Goal: Task Accomplishment & Management: Manage account settings

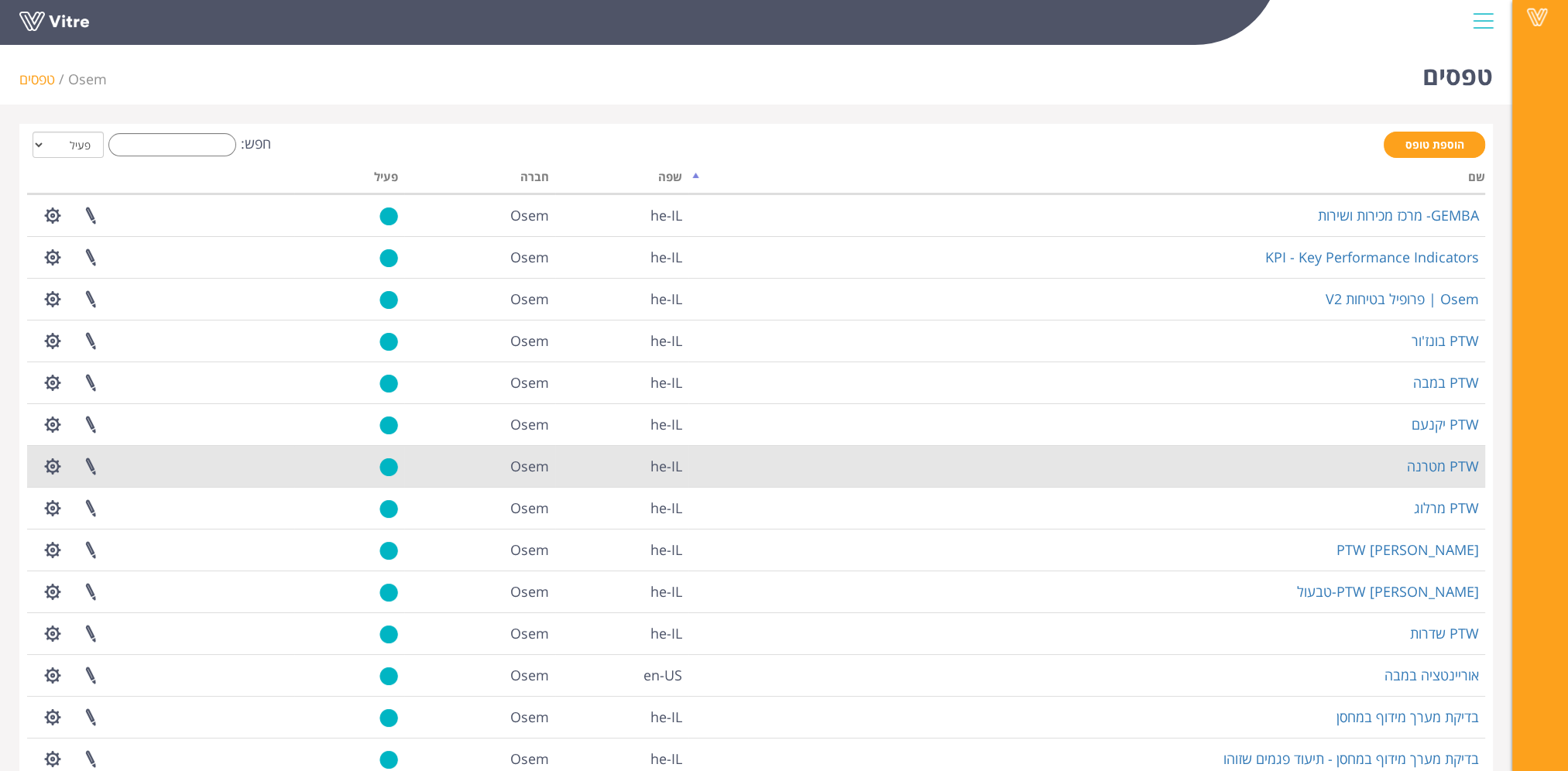
click at [1381, 458] on td "PTW מטרנה" at bounding box center [1086, 466] width 796 height 42
click at [1443, 462] on link "PTW מטרנה" at bounding box center [1442, 466] width 72 height 18
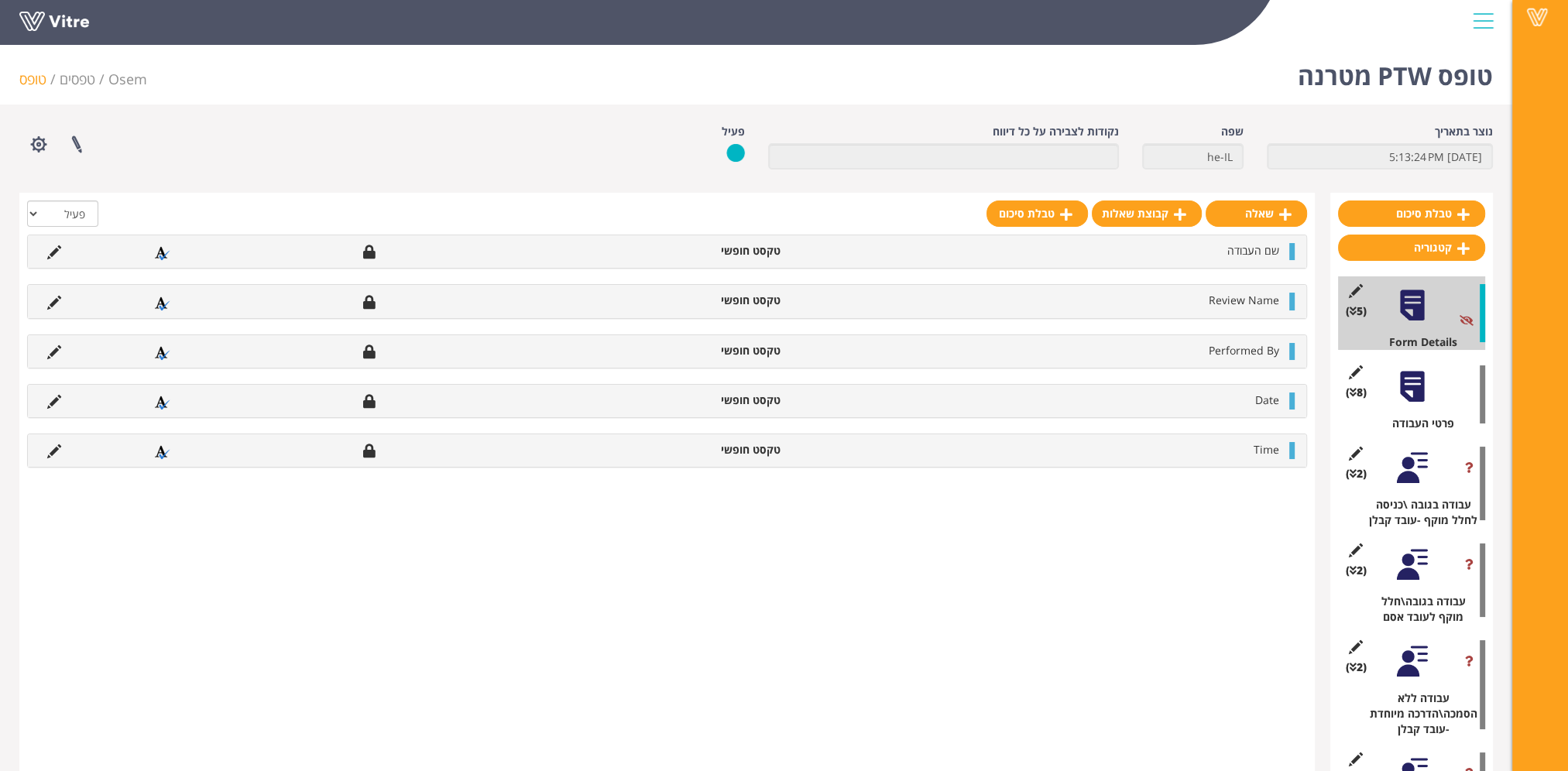
click at [1419, 486] on div "(2 ) עבודה בגובה \כניסה לחלל מוקף -עובד קבלן" at bounding box center [1412, 484] width 147 height 89
click at [1417, 560] on div at bounding box center [1412, 565] width 35 height 35
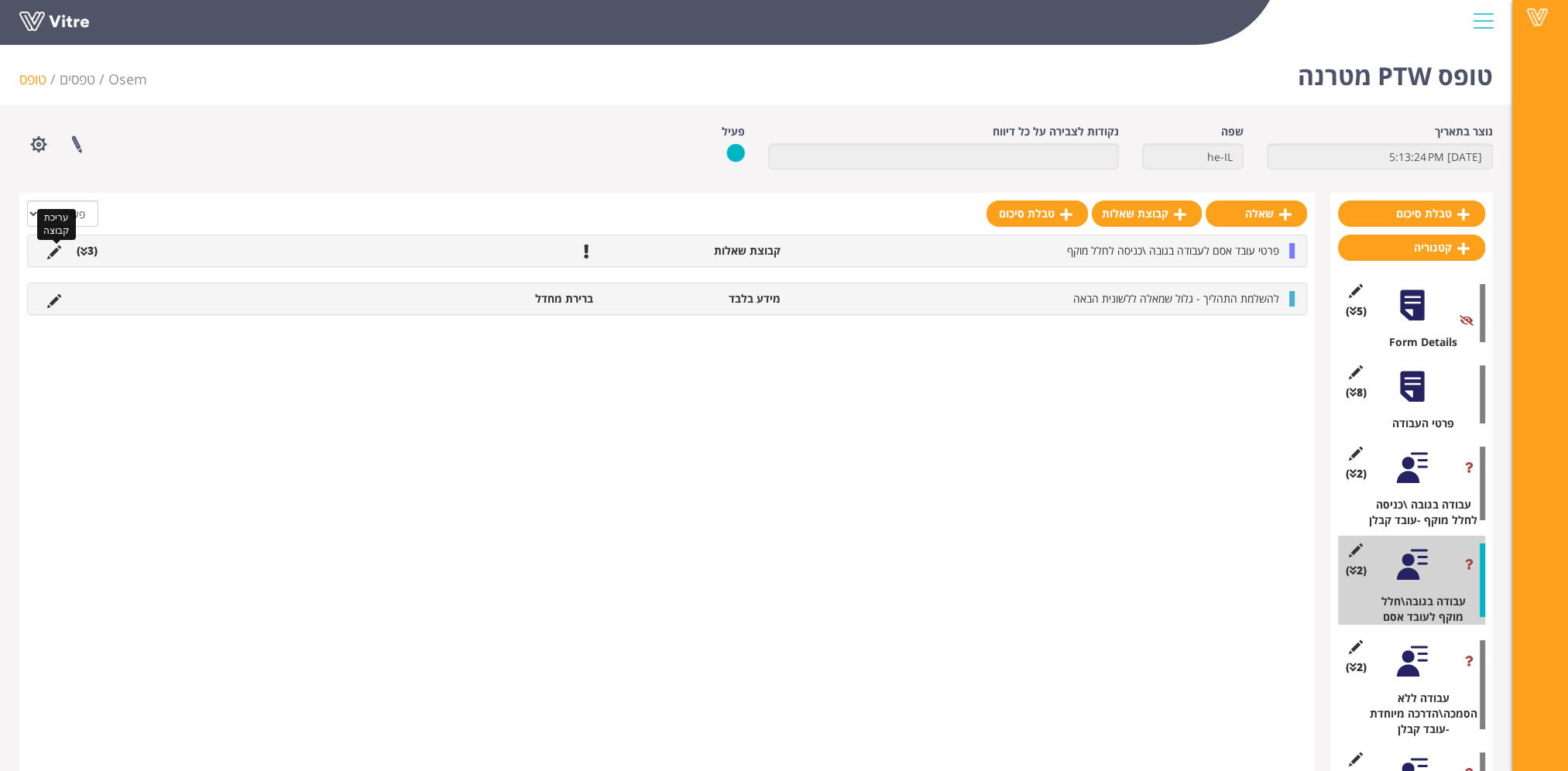
click at [55, 253] on icon at bounding box center [54, 252] width 14 height 14
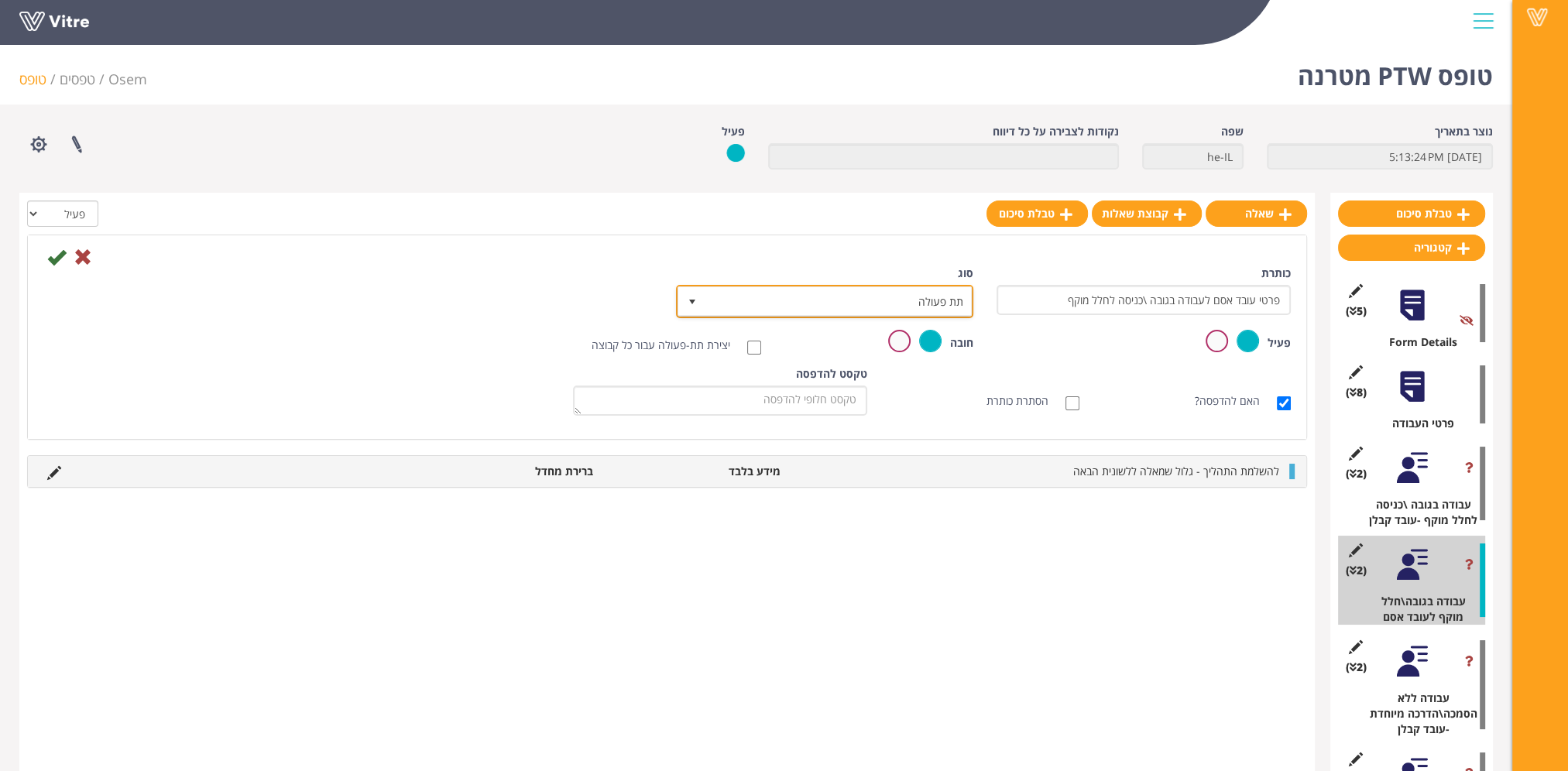
click at [791, 306] on span "תת פעולה" at bounding box center [838, 301] width 266 height 28
click at [791, 306] on div "ברירת מחדל קבוצה לסריקת ברקוד תת פעולה No data found." at bounding box center [810, 348] width 295 height 86
click at [1024, 347] on div "פעיל" at bounding box center [1144, 342] width 295 height 25
click at [695, 297] on span "select" at bounding box center [692, 302] width 13 height 13
click at [696, 297] on span "select" at bounding box center [692, 302] width 13 height 13
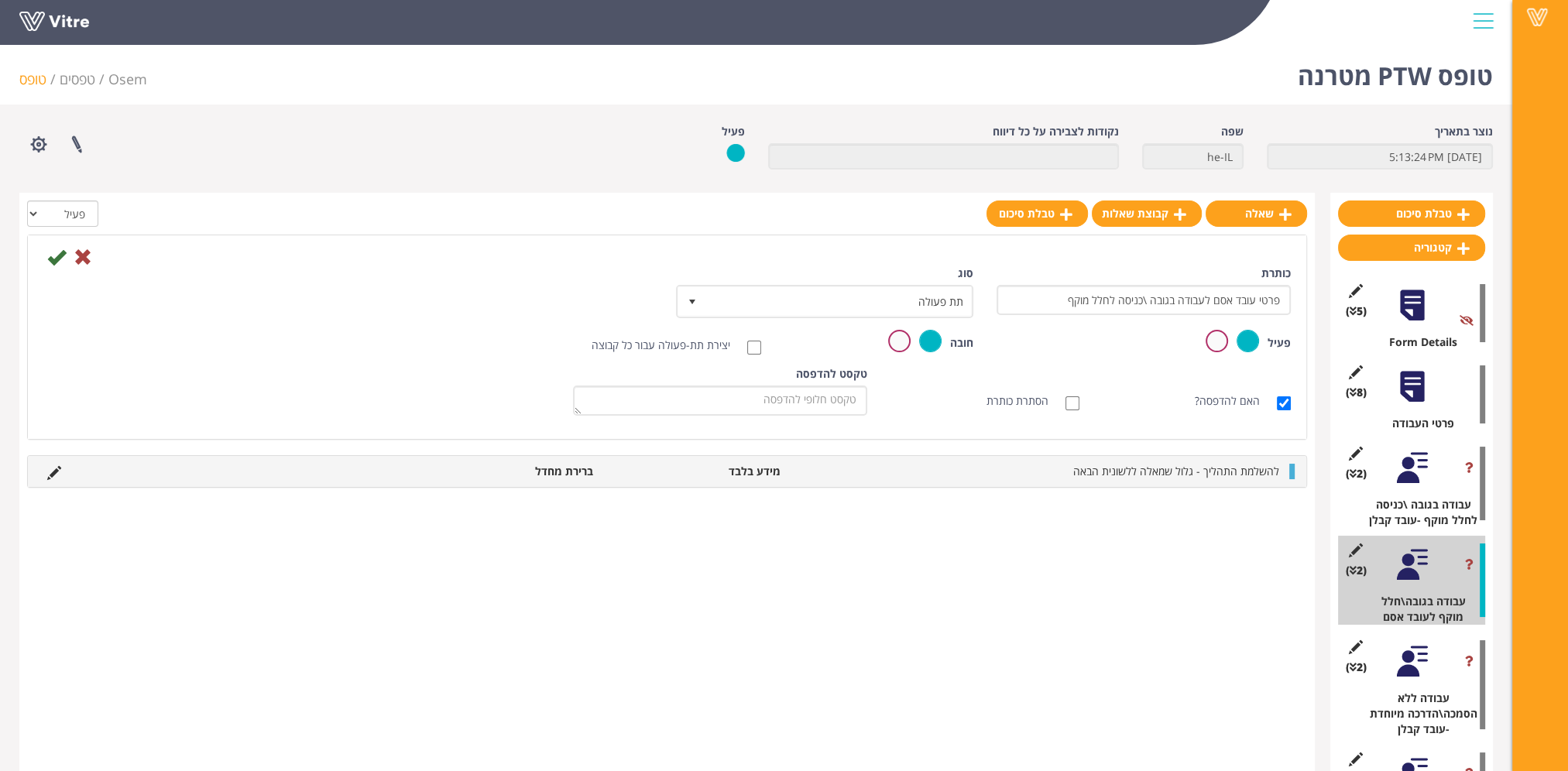
click at [554, 296] on div "כותרת פרטי עובד אסם לעבודה בגובה \כניסה לחלל מוקף סוג תת פעולה 4 קודים בחירה מש…" at bounding box center [667, 297] width 1271 height 65
click at [899, 336] on label at bounding box center [899, 341] width 23 height 23
click at [0, 0] on input "radio" at bounding box center [0, 0] width 0 height 0
click at [929, 333] on label at bounding box center [930, 341] width 23 height 23
click at [0, 0] on input "radio" at bounding box center [0, 0] width 0 height 0
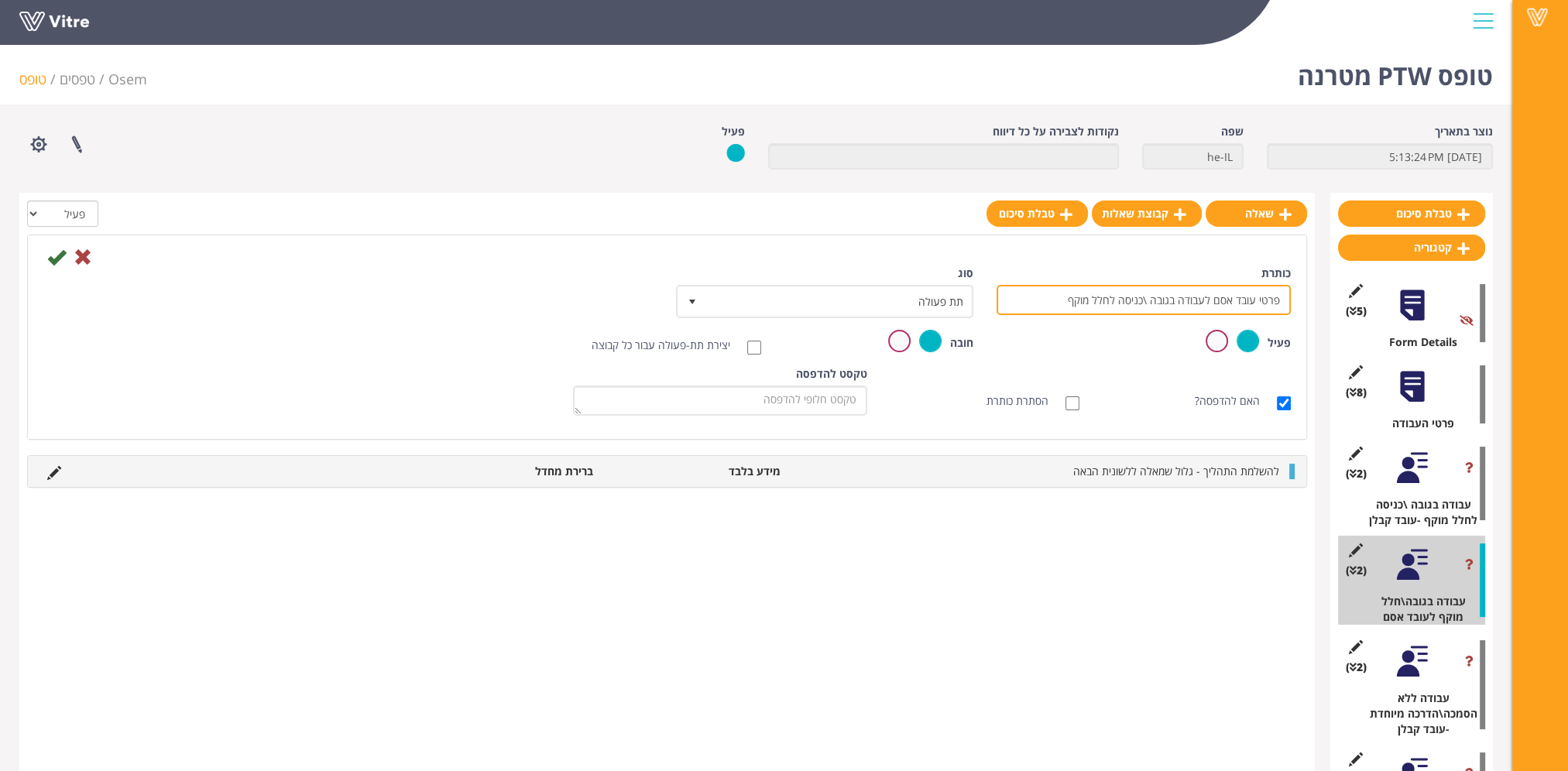
click at [1024, 296] on input "פרטי עובד אסם לעבודה בגובה \כניסה לחלל מוקף" at bounding box center [1144, 299] width 295 height 30
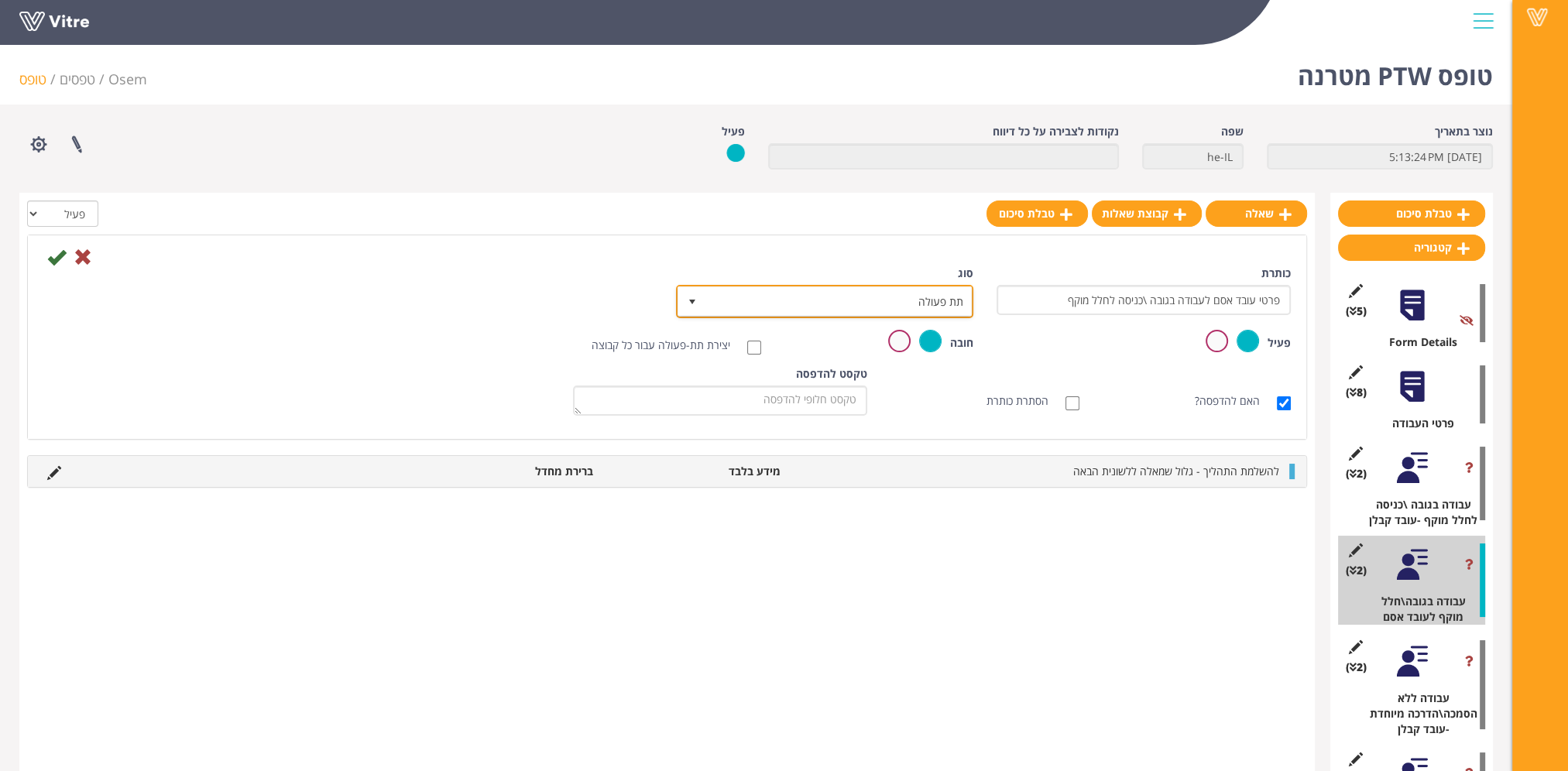
click at [879, 308] on span "תת פעולה" at bounding box center [838, 301] width 266 height 28
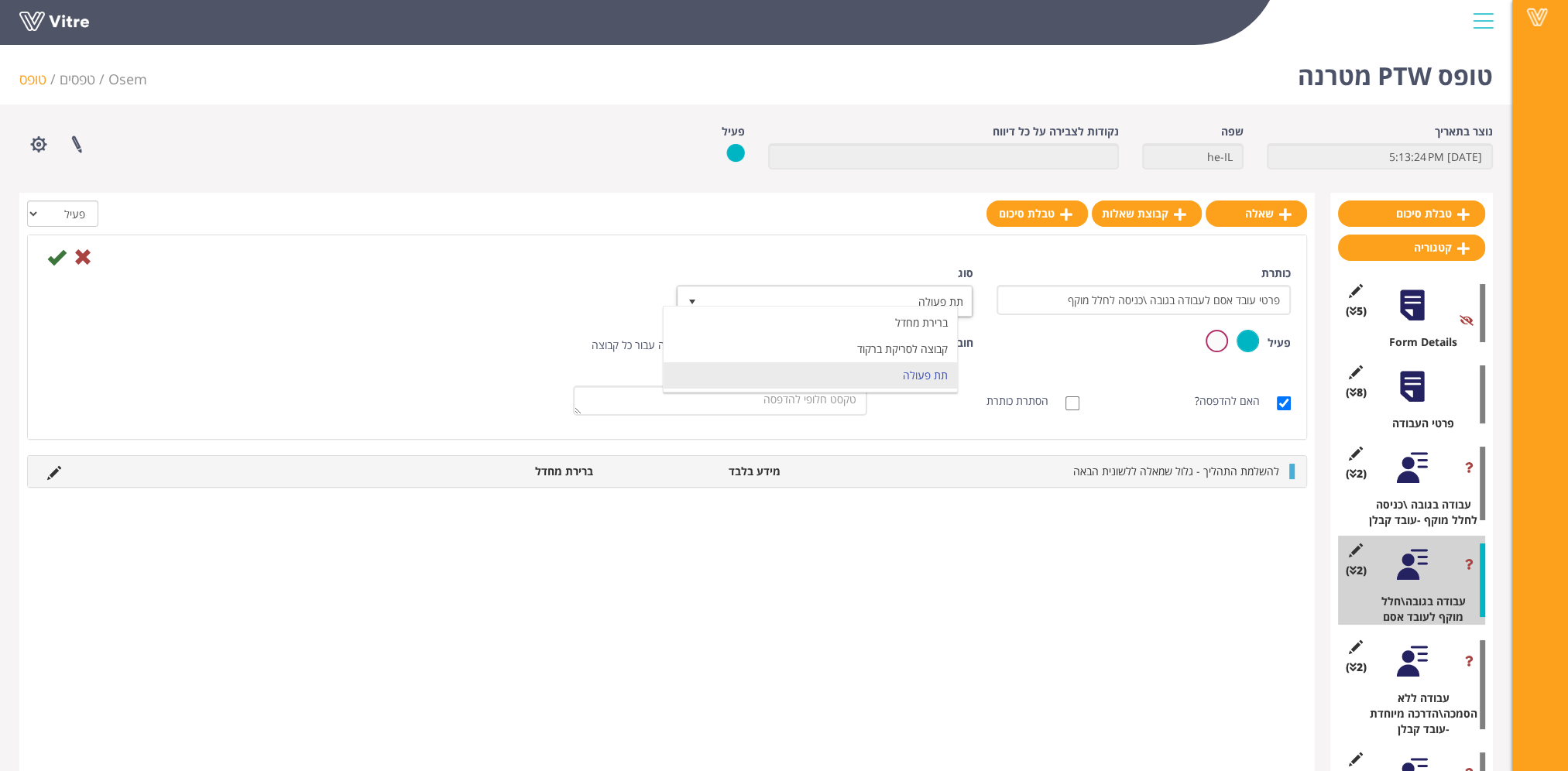
click at [916, 399] on div "הסתרת כותרת" at bounding box center [984, 401] width 188 height 15
click at [53, 470] on icon at bounding box center [54, 473] width 14 height 14
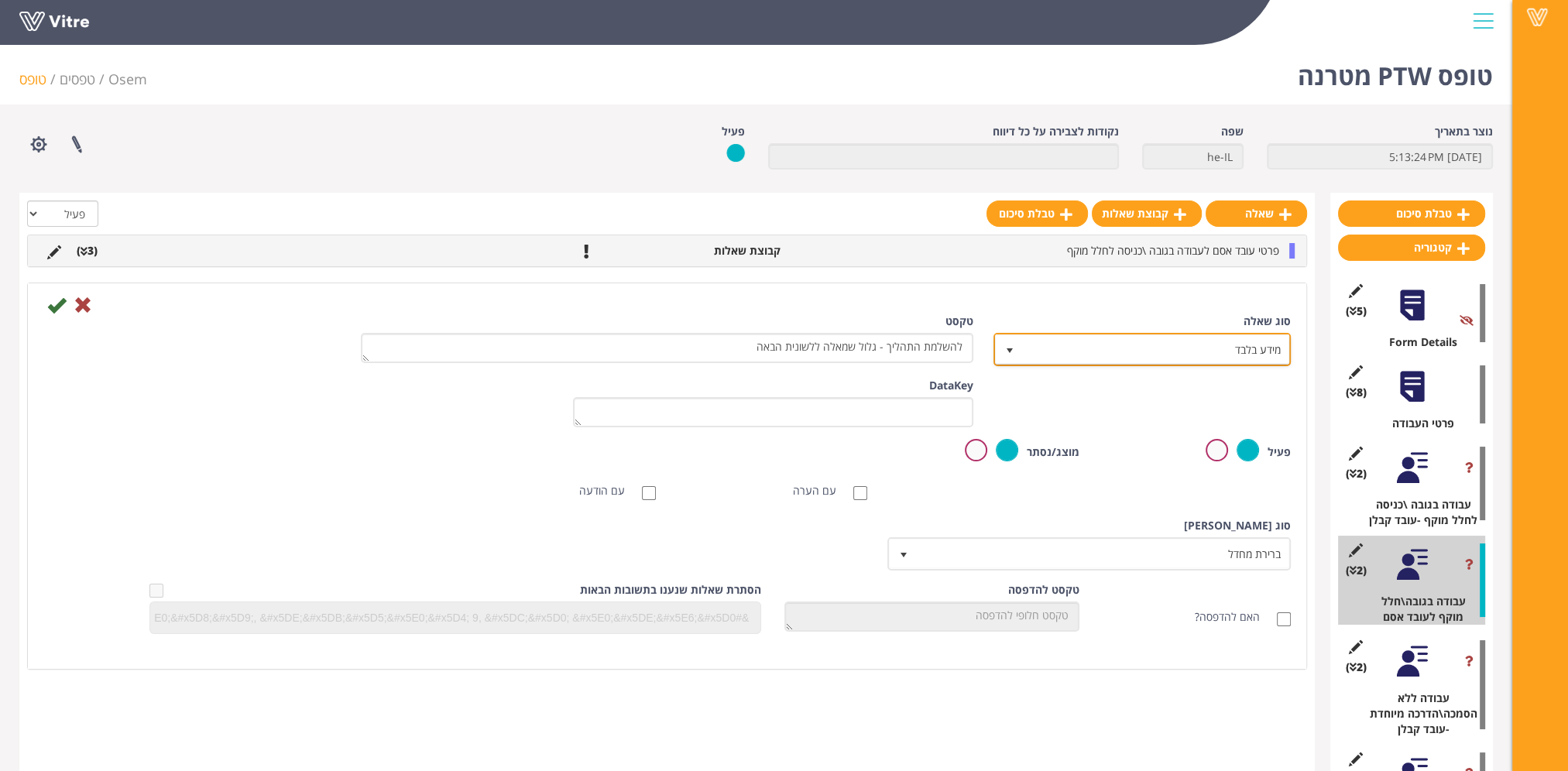
click at [1111, 352] on span "מידע בלבד" at bounding box center [1155, 349] width 266 height 28
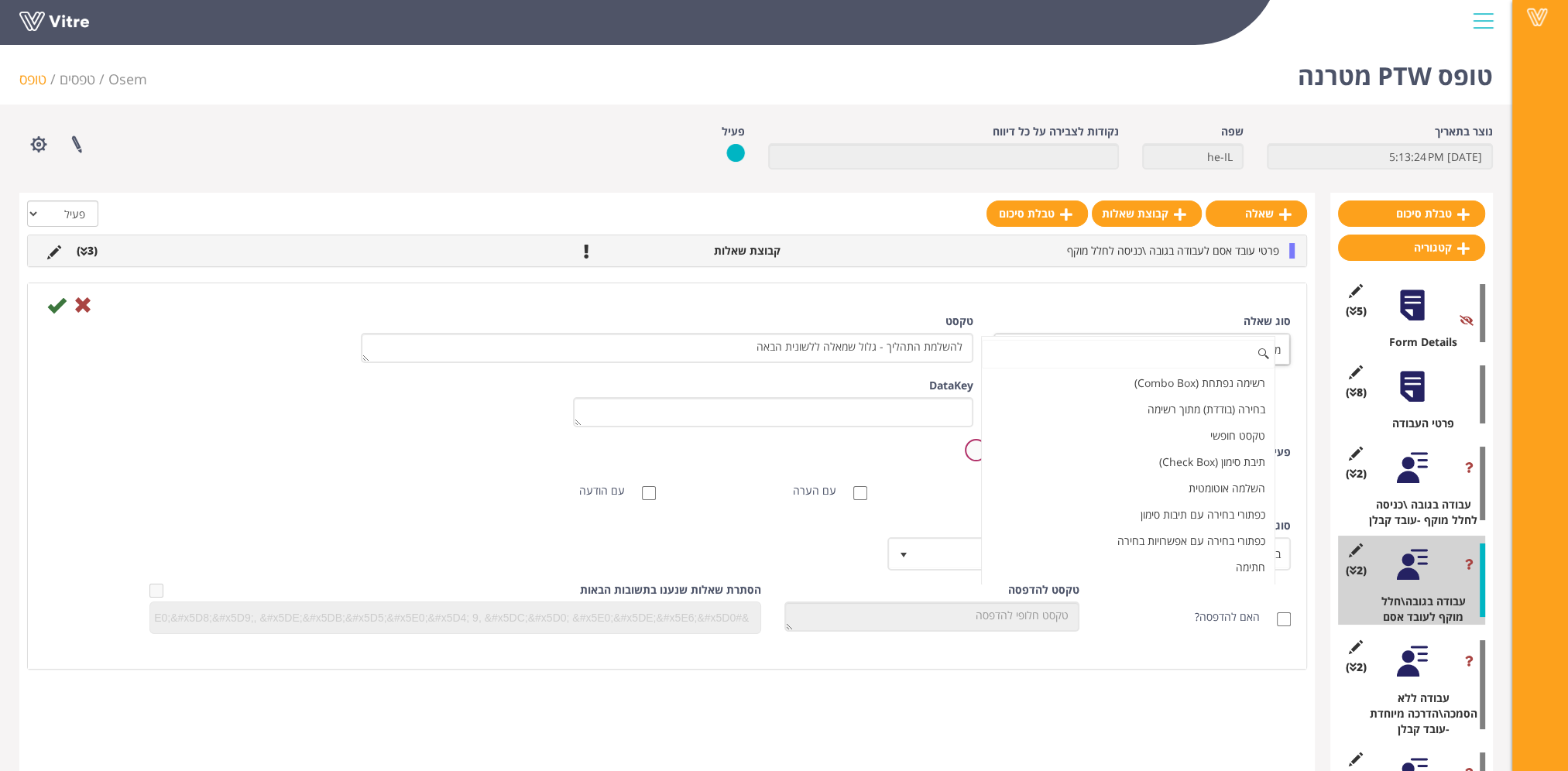
scroll to position [206, 0]
click at [1112, 351] on input at bounding box center [1128, 355] width 294 height 29
click at [1136, 295] on div at bounding box center [667, 304] width 1271 height 18
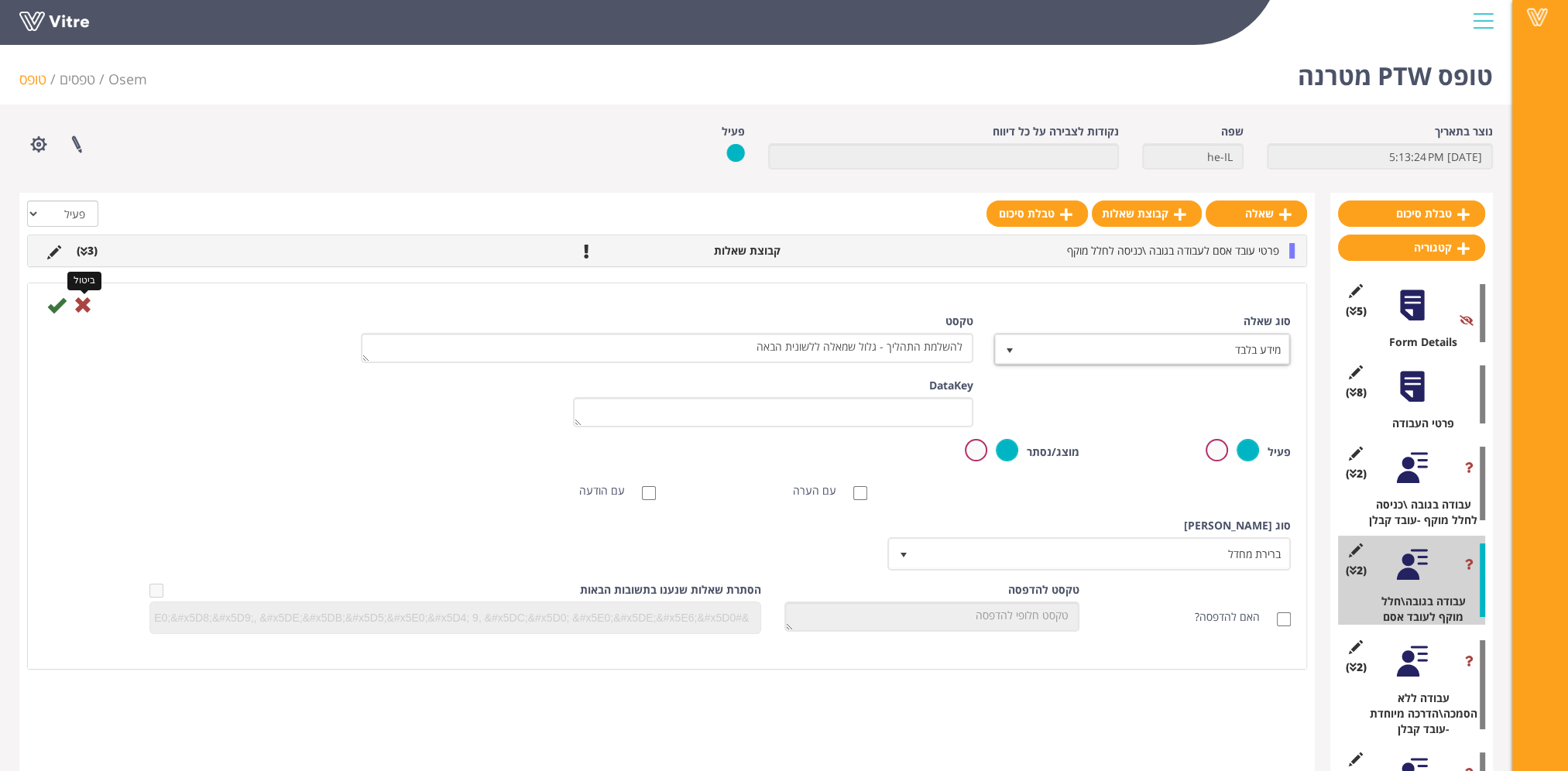
click at [86, 305] on icon at bounding box center [83, 305] width 18 height 18
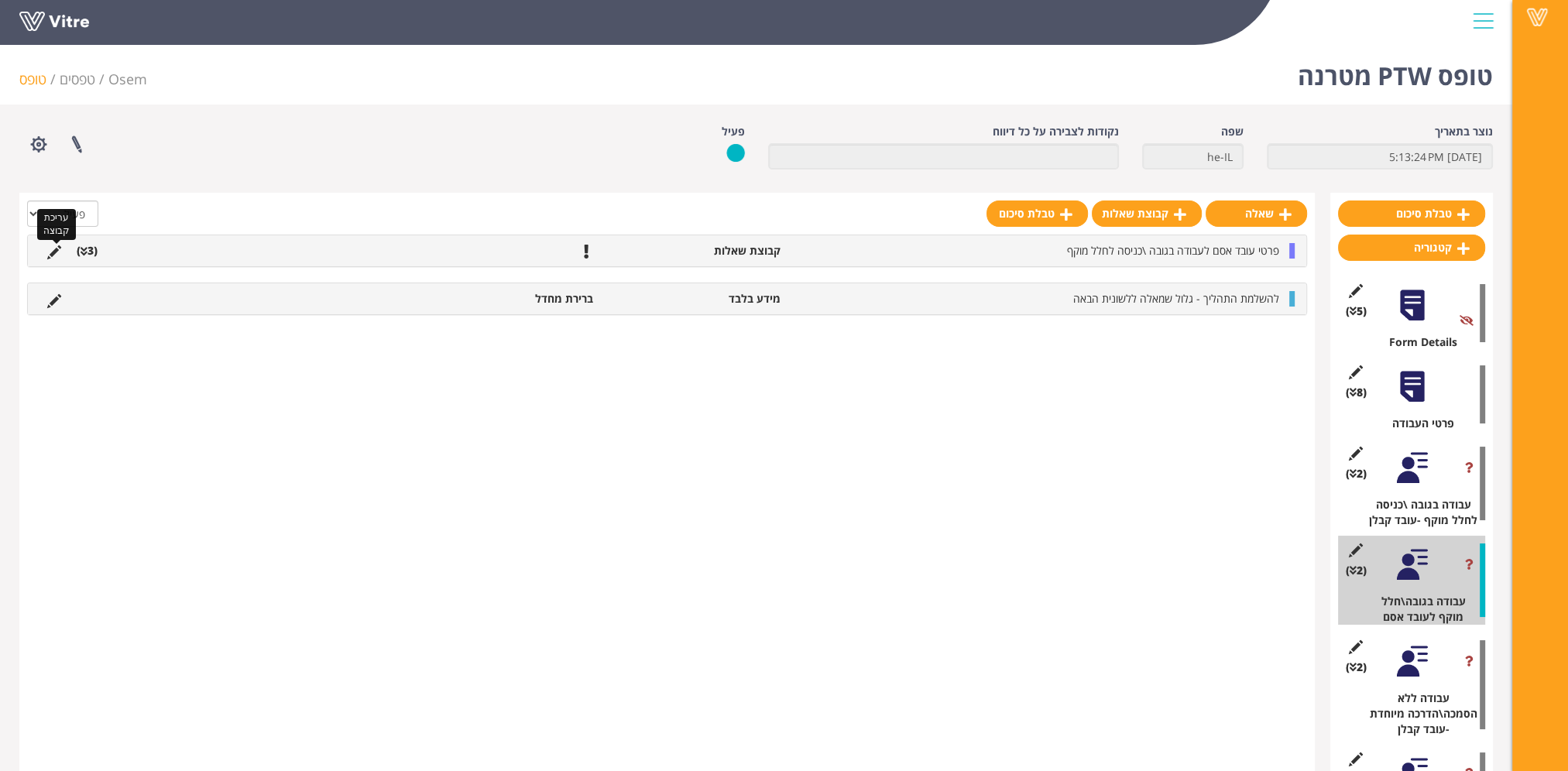
click at [55, 255] on icon at bounding box center [54, 252] width 14 height 14
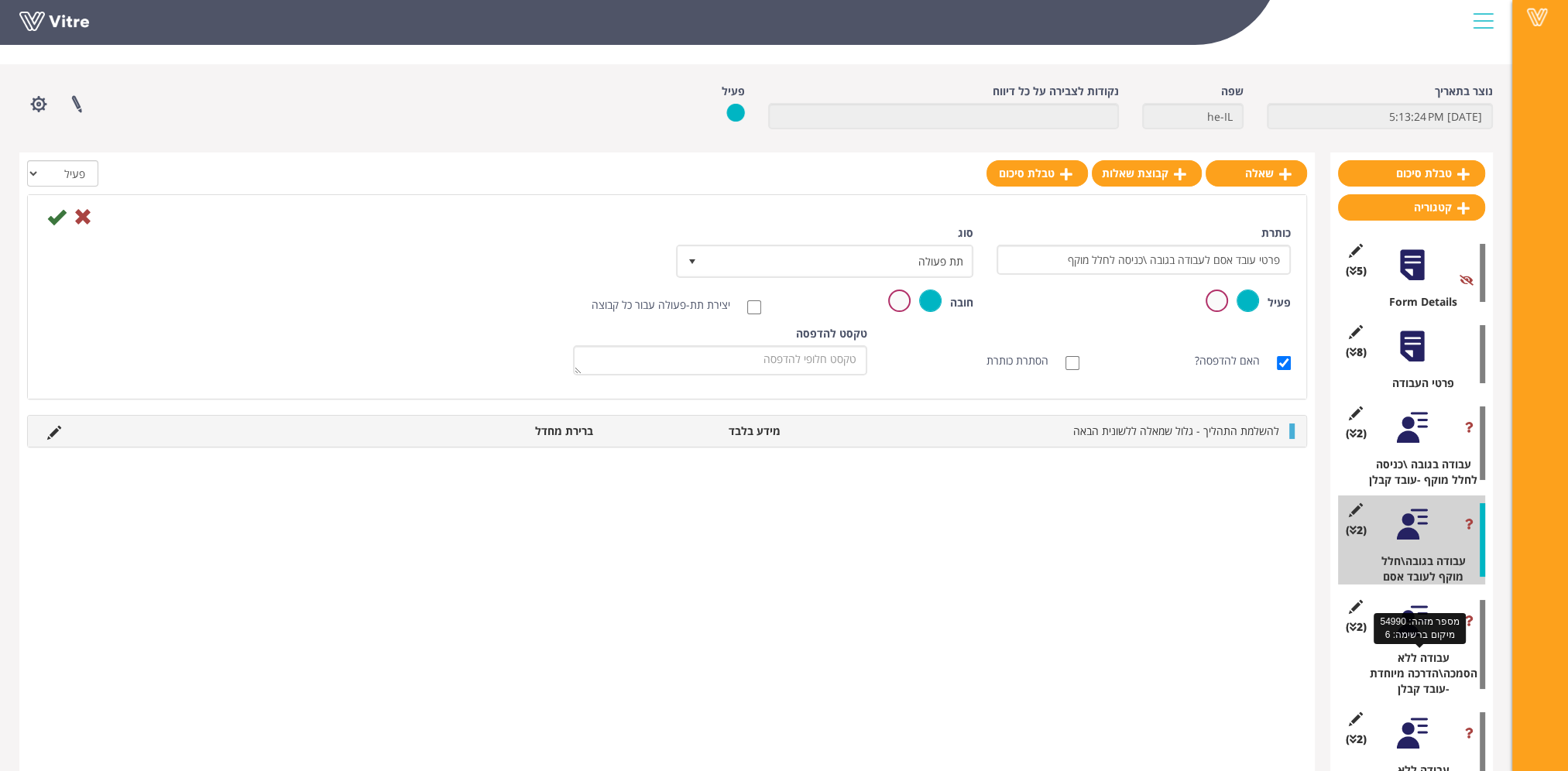
scroll to position [0, 0]
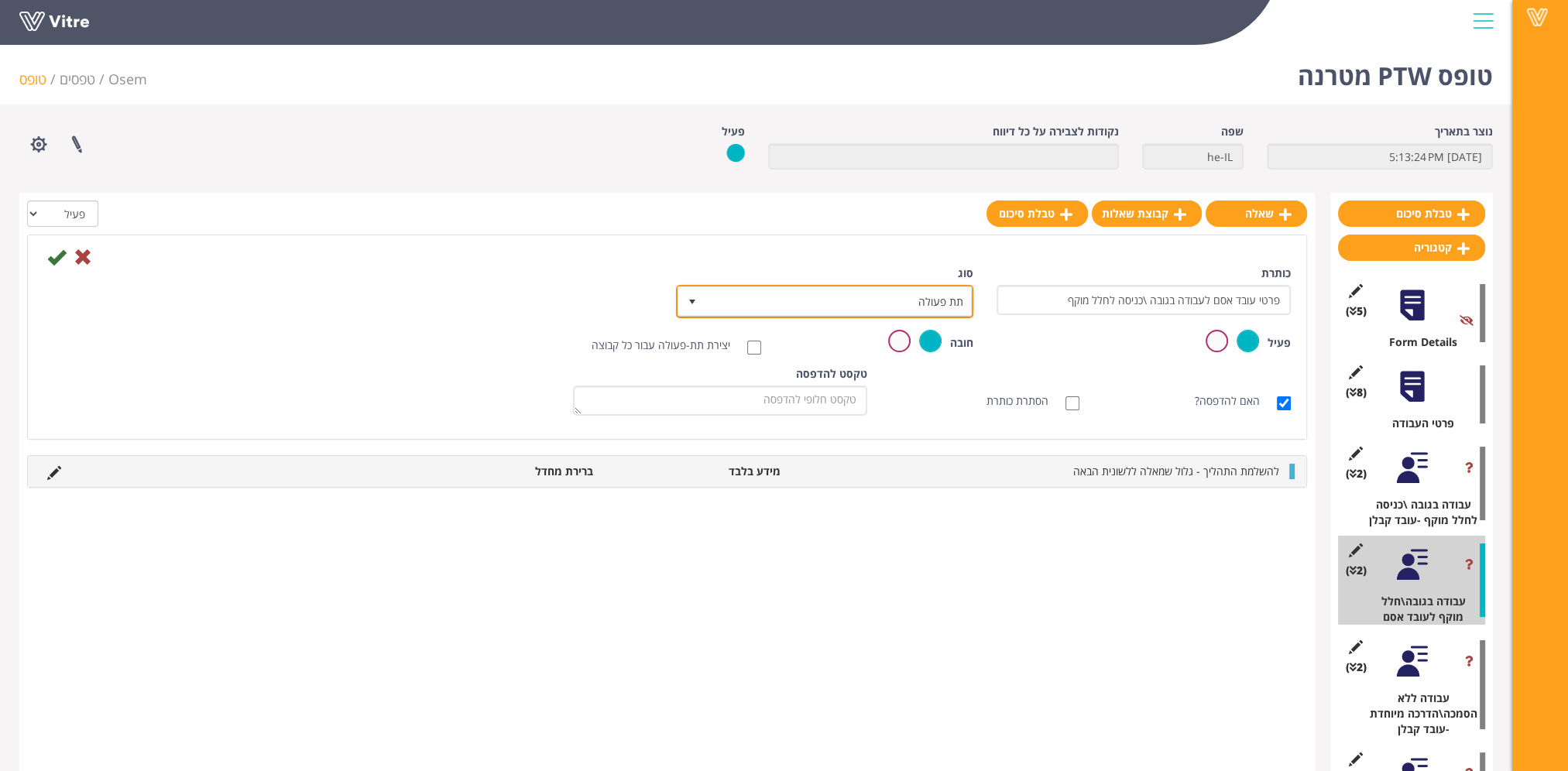
click at [929, 304] on span "תת פעולה" at bounding box center [838, 301] width 266 height 28
click at [934, 328] on li "ברירת מחדל" at bounding box center [810, 323] width 294 height 26
click at [932, 303] on span "ברירת מחדל" at bounding box center [838, 301] width 266 height 28
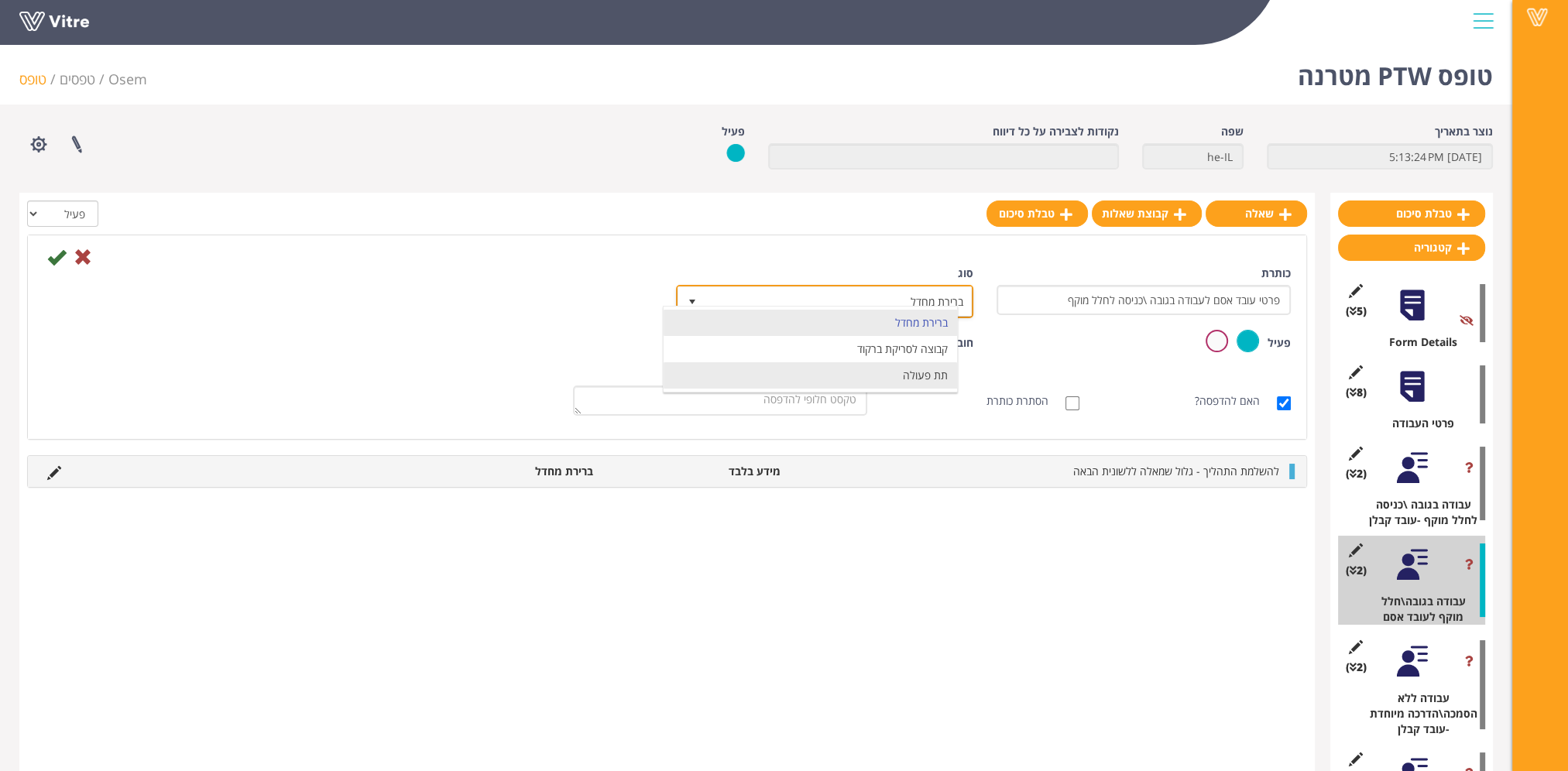
click at [921, 368] on li "תת פעולה" at bounding box center [810, 375] width 294 height 26
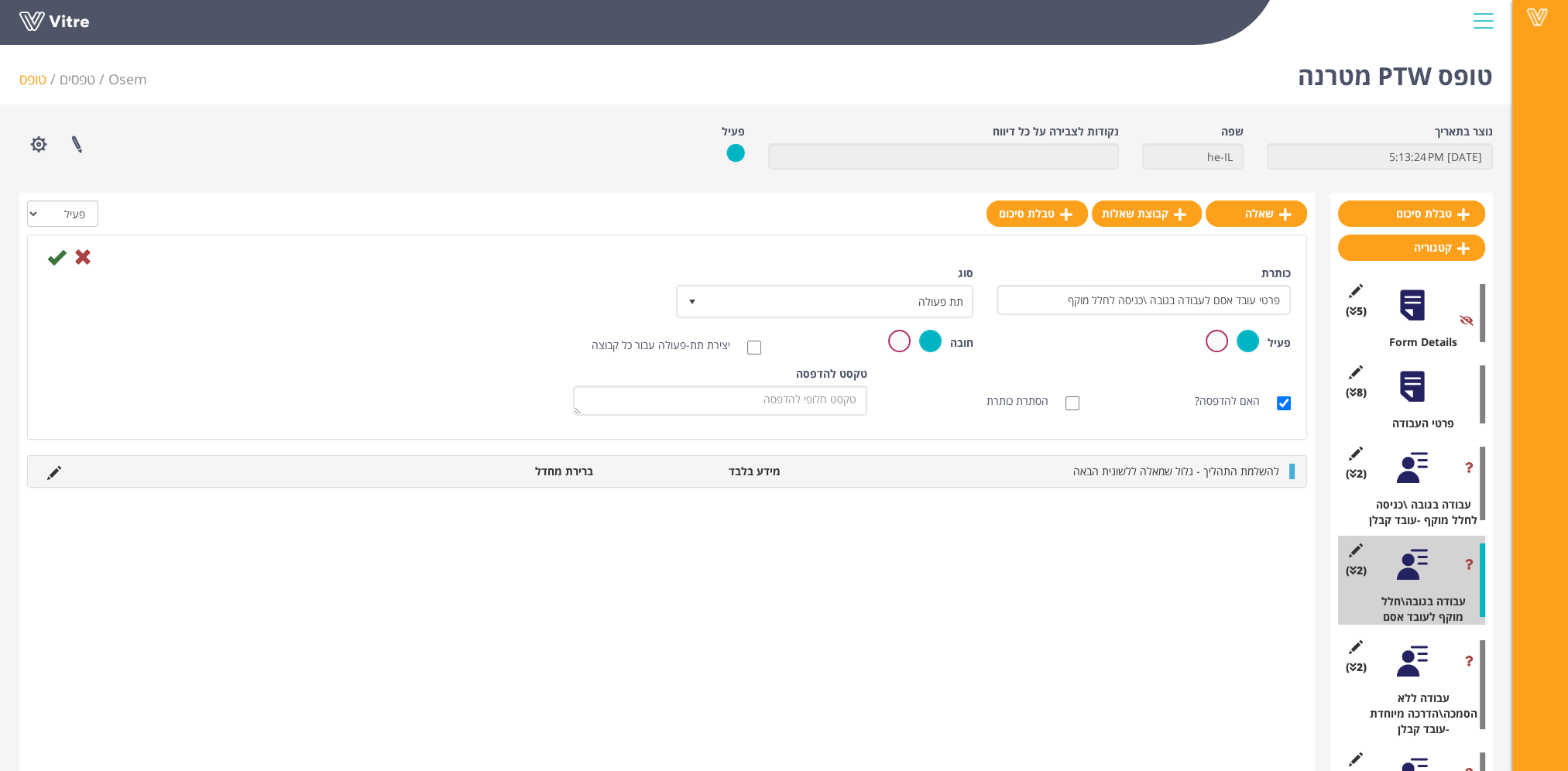
click at [467, 335] on div "יצירת תת-פעולה עבור כל קבוצה" at bounding box center [561, 345] width 424 height 31
click at [1413, 385] on div at bounding box center [1412, 386] width 35 height 35
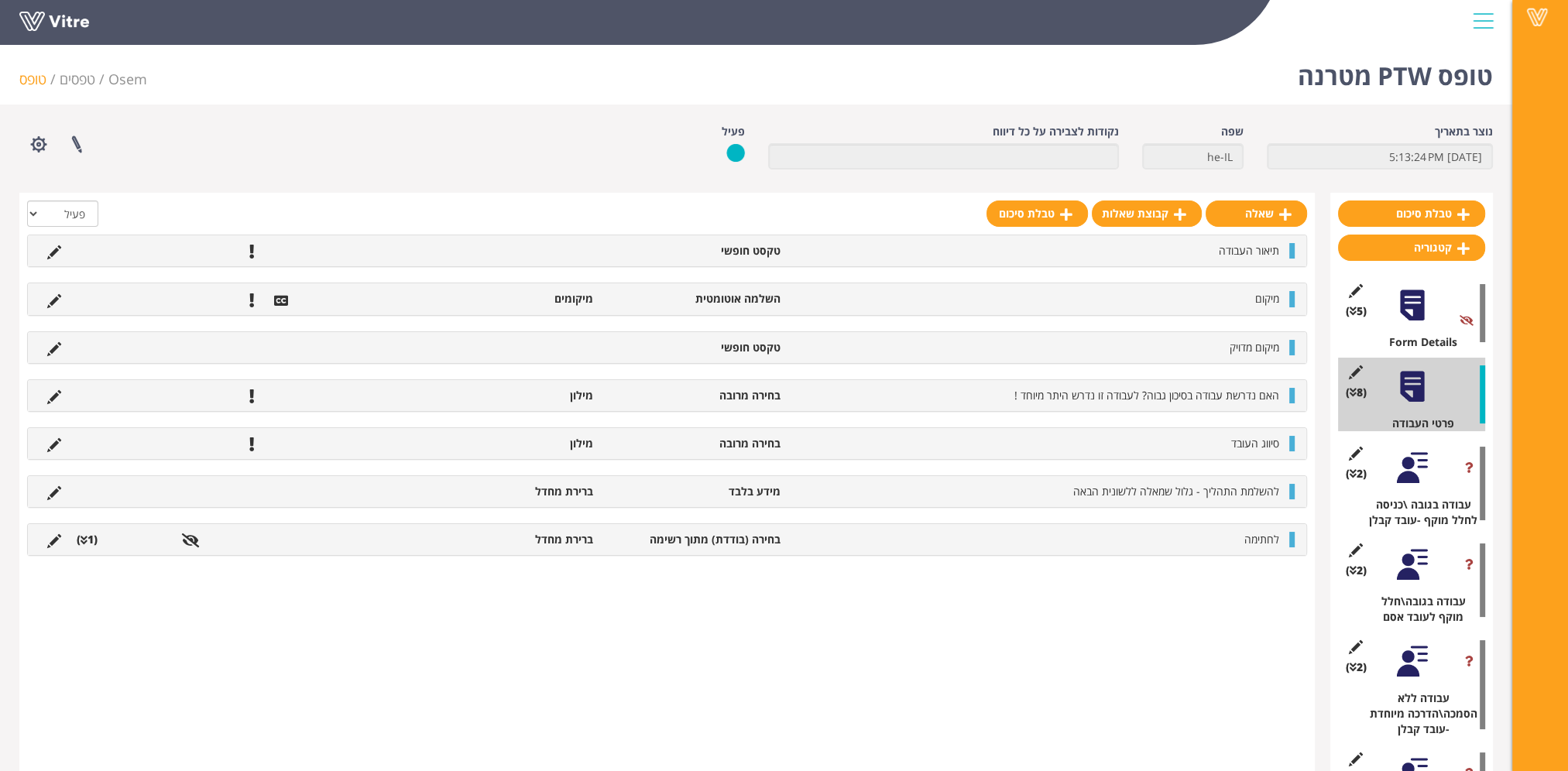
click at [1422, 314] on div at bounding box center [1412, 305] width 35 height 35
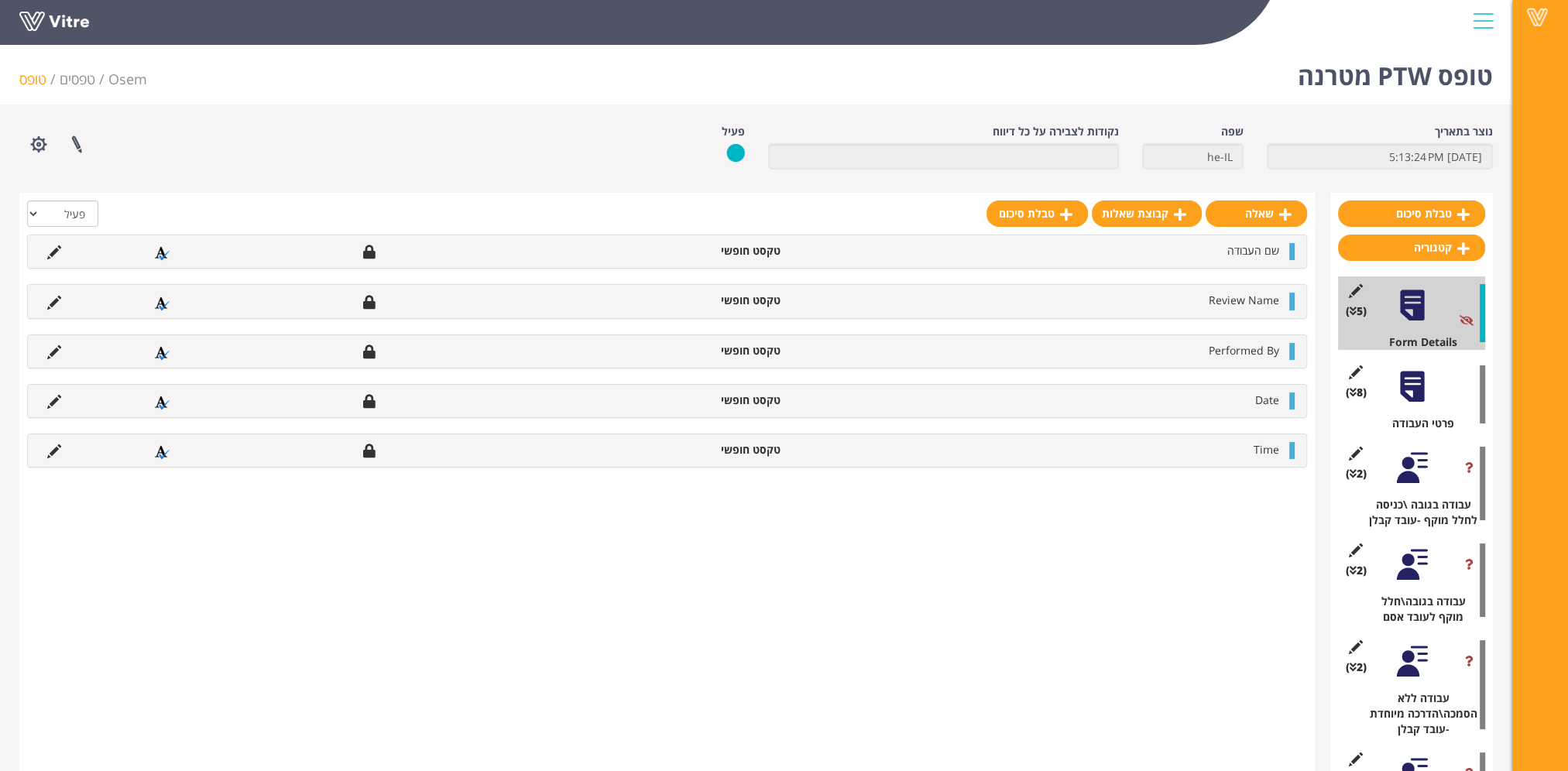
click at [1416, 398] on div at bounding box center [1412, 386] width 35 height 35
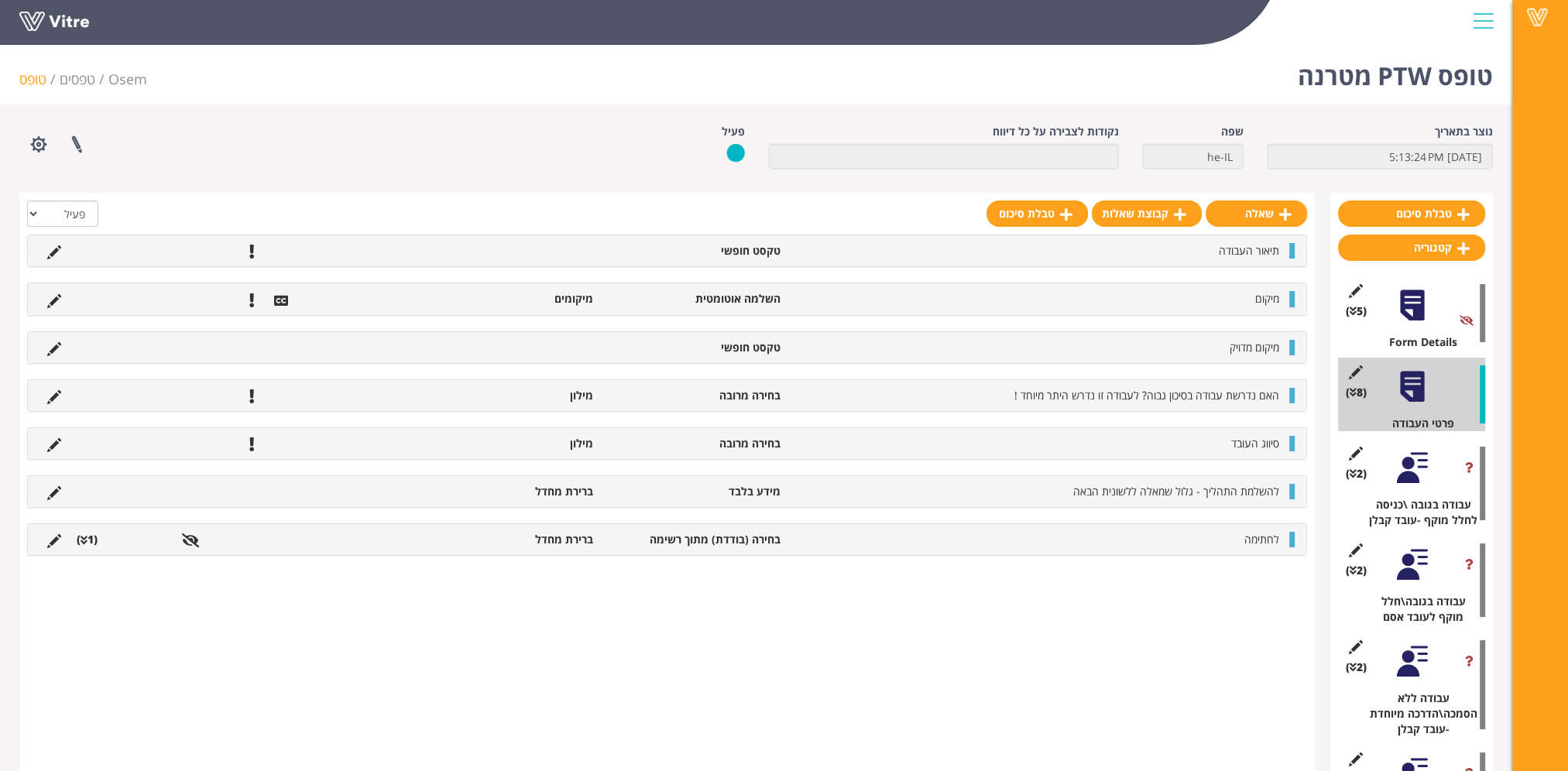
scroll to position [77, 0]
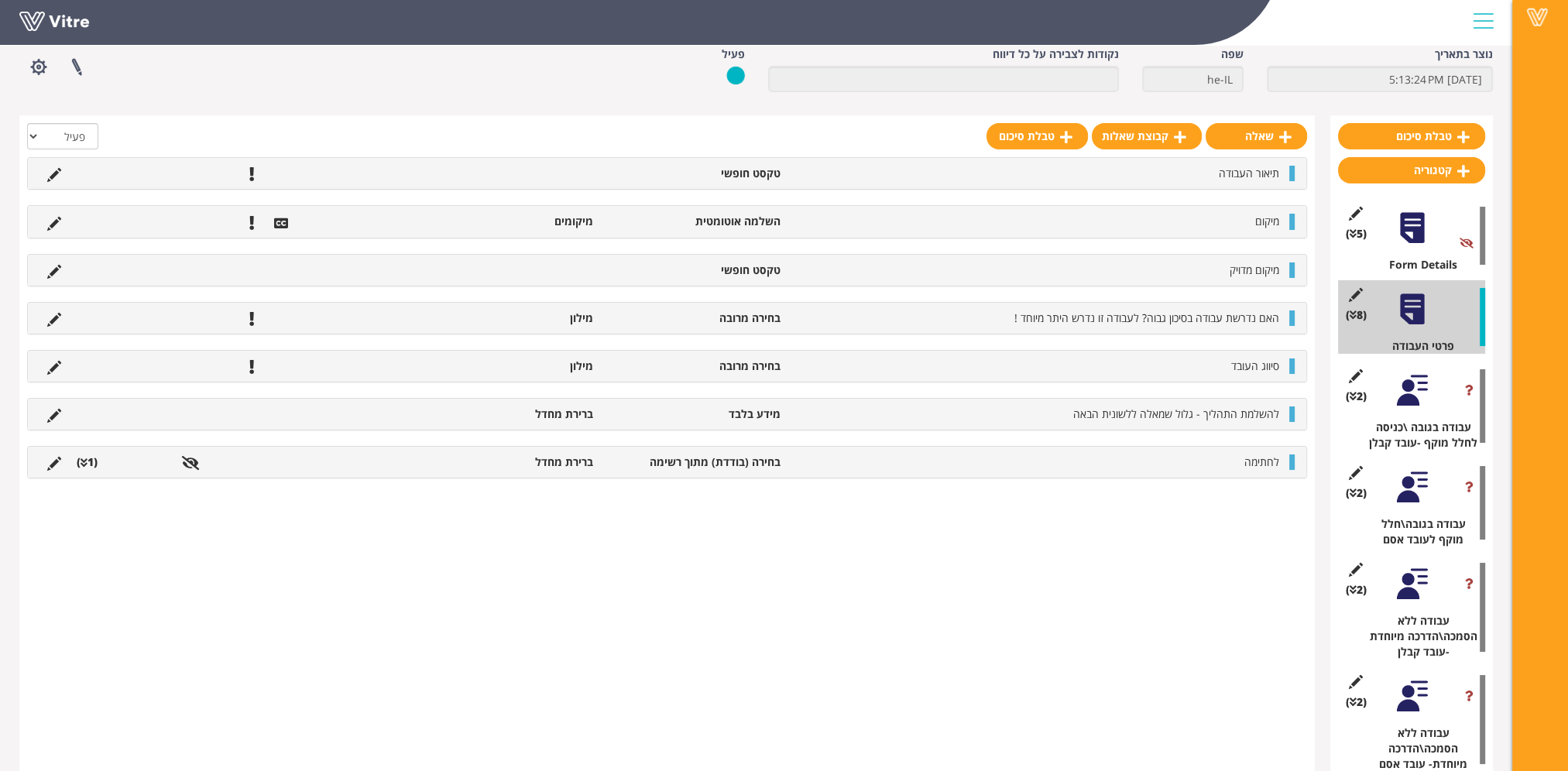
click at [1413, 391] on div at bounding box center [1412, 390] width 35 height 35
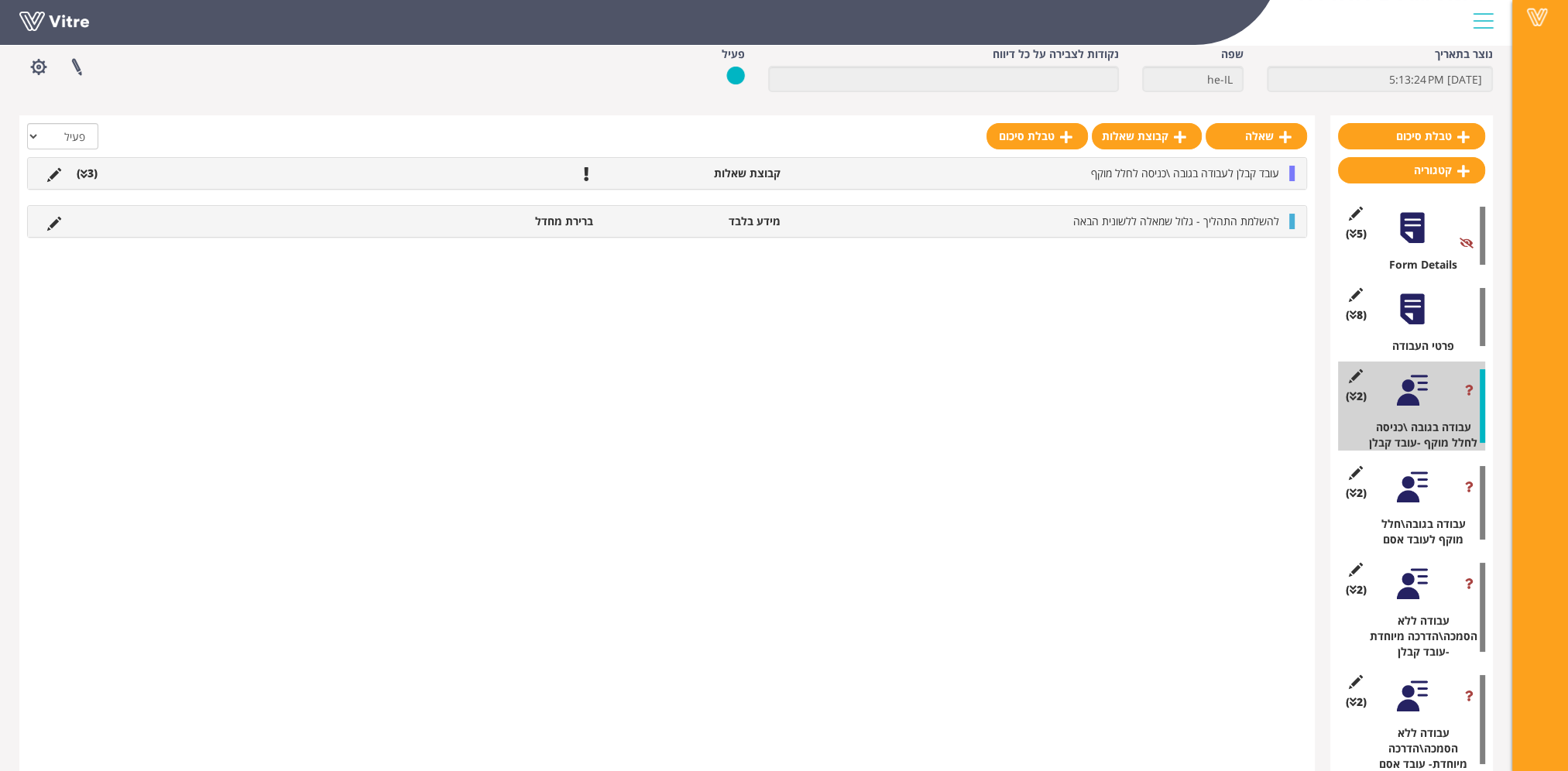
click at [1409, 489] on div at bounding box center [1412, 487] width 35 height 35
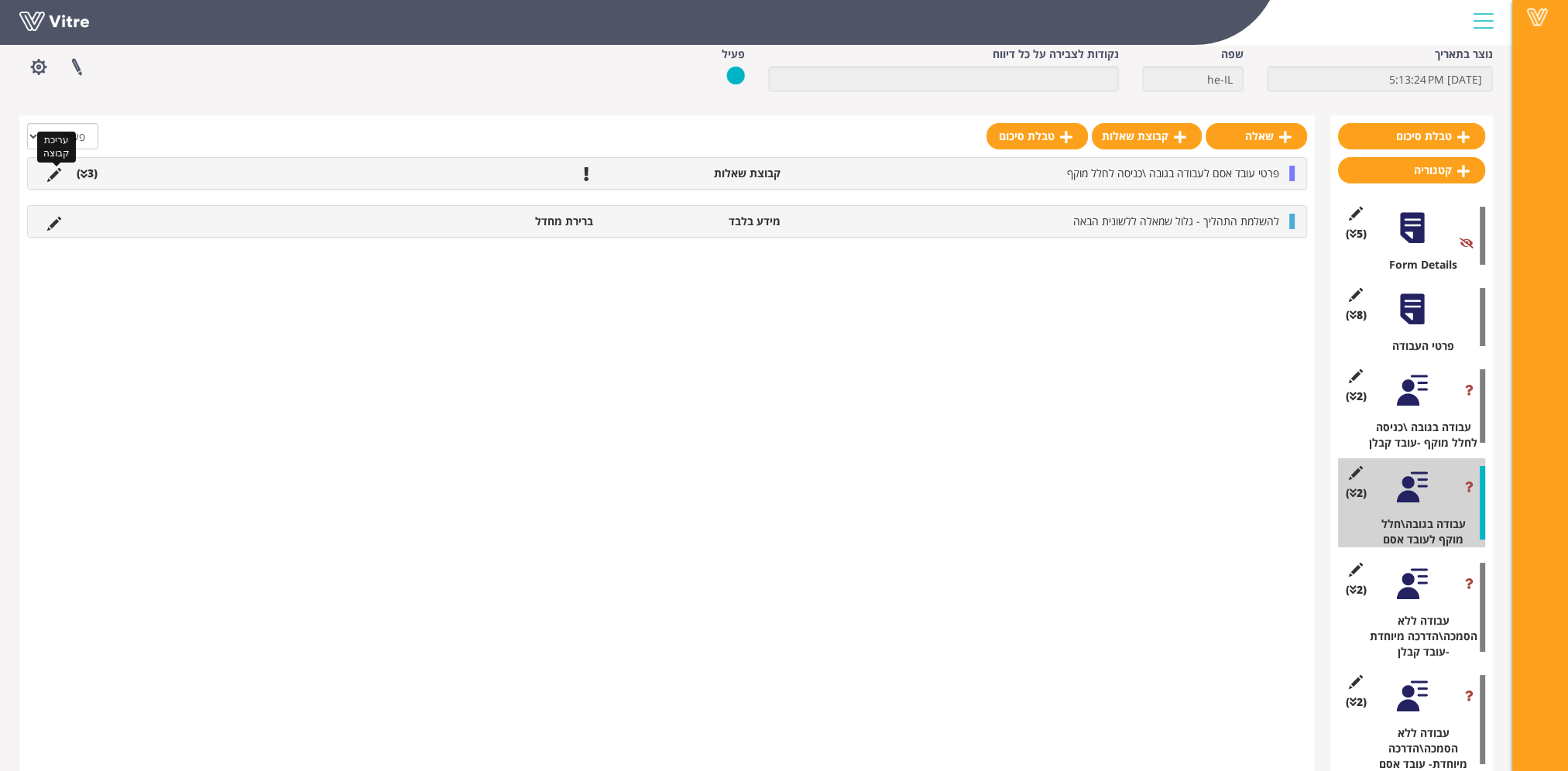
click at [53, 174] on icon at bounding box center [54, 175] width 14 height 14
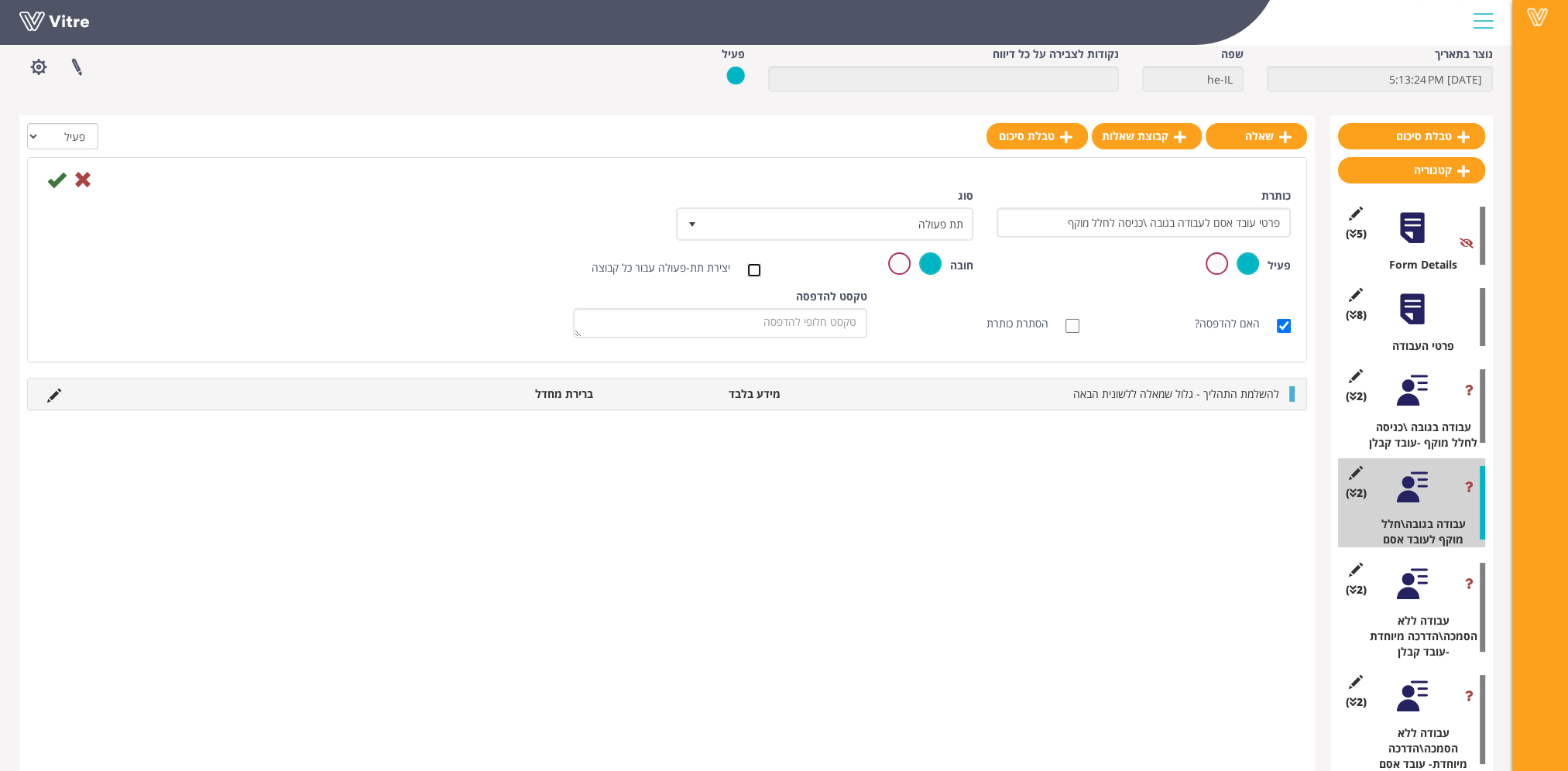
click at [758, 269] on input "יצירת תת-פעולה עבור כל קבוצה" at bounding box center [754, 270] width 14 height 14
click at [566, 223] on link "עריכת הגדרות תת-פעולה" at bounding box center [585, 224] width 139 height 26
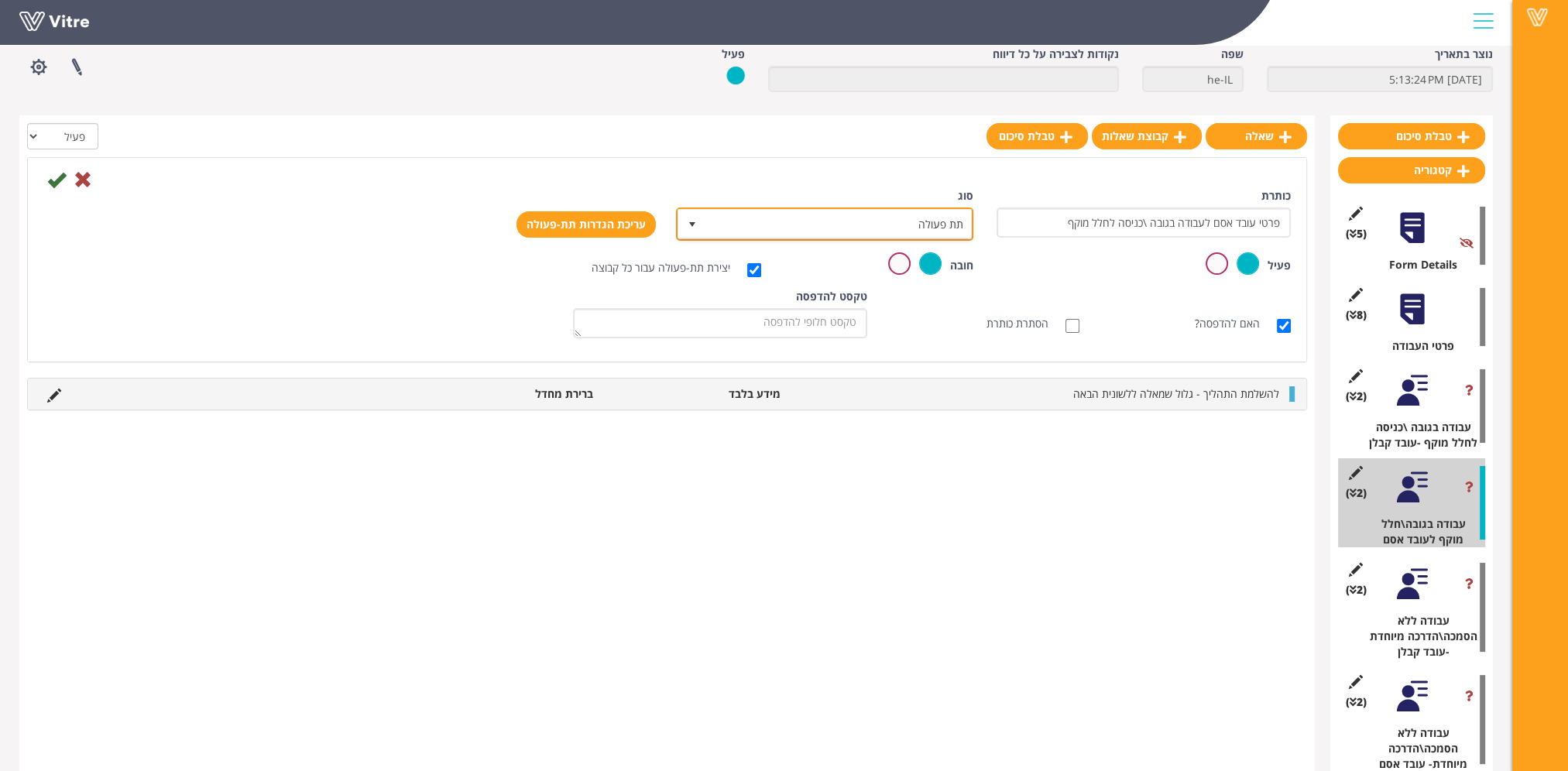
click at [819, 235] on span "תת פעולה" at bounding box center [838, 224] width 266 height 28
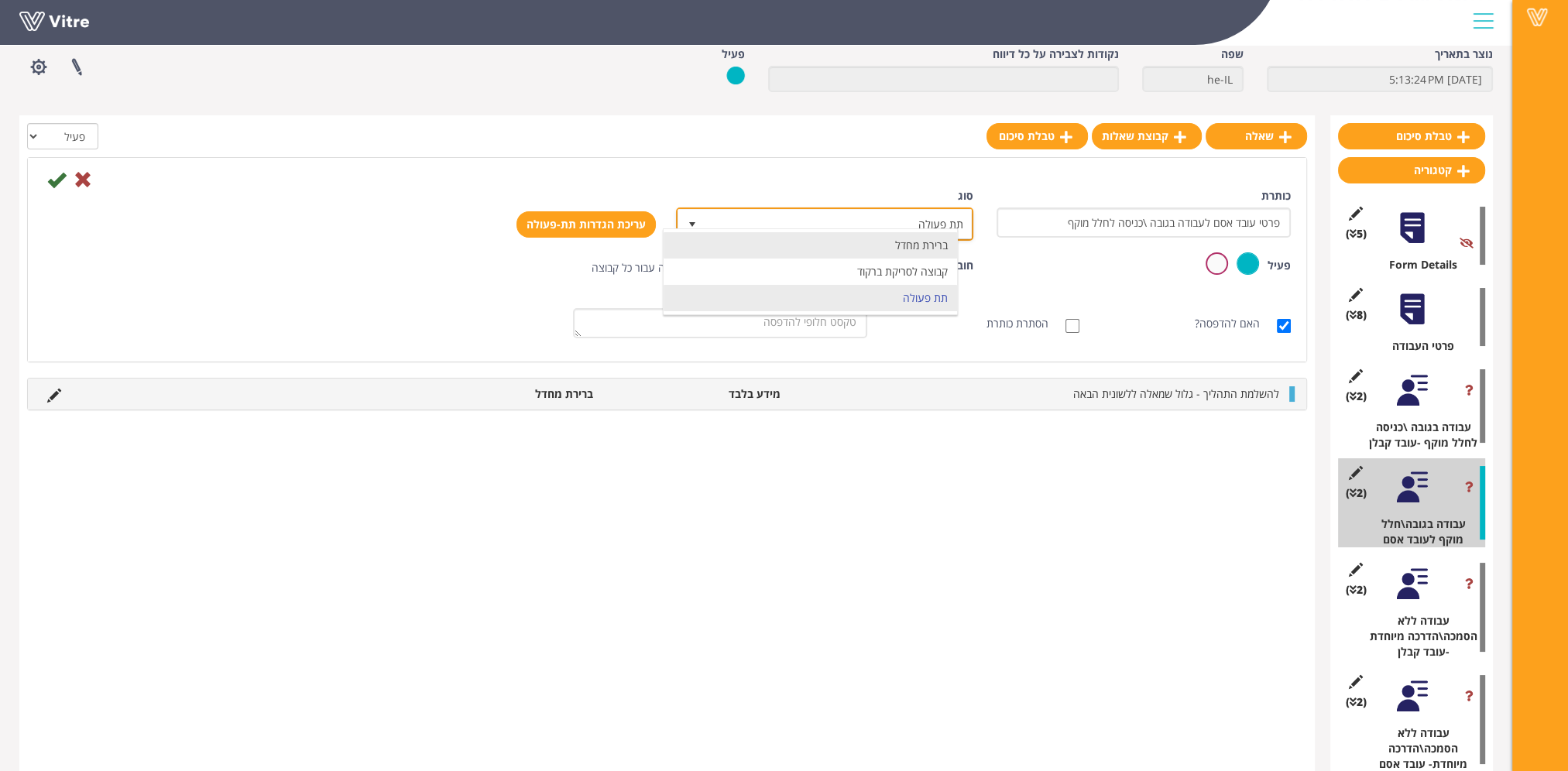
click at [822, 248] on li "ברירת מחדל" at bounding box center [810, 245] width 294 height 26
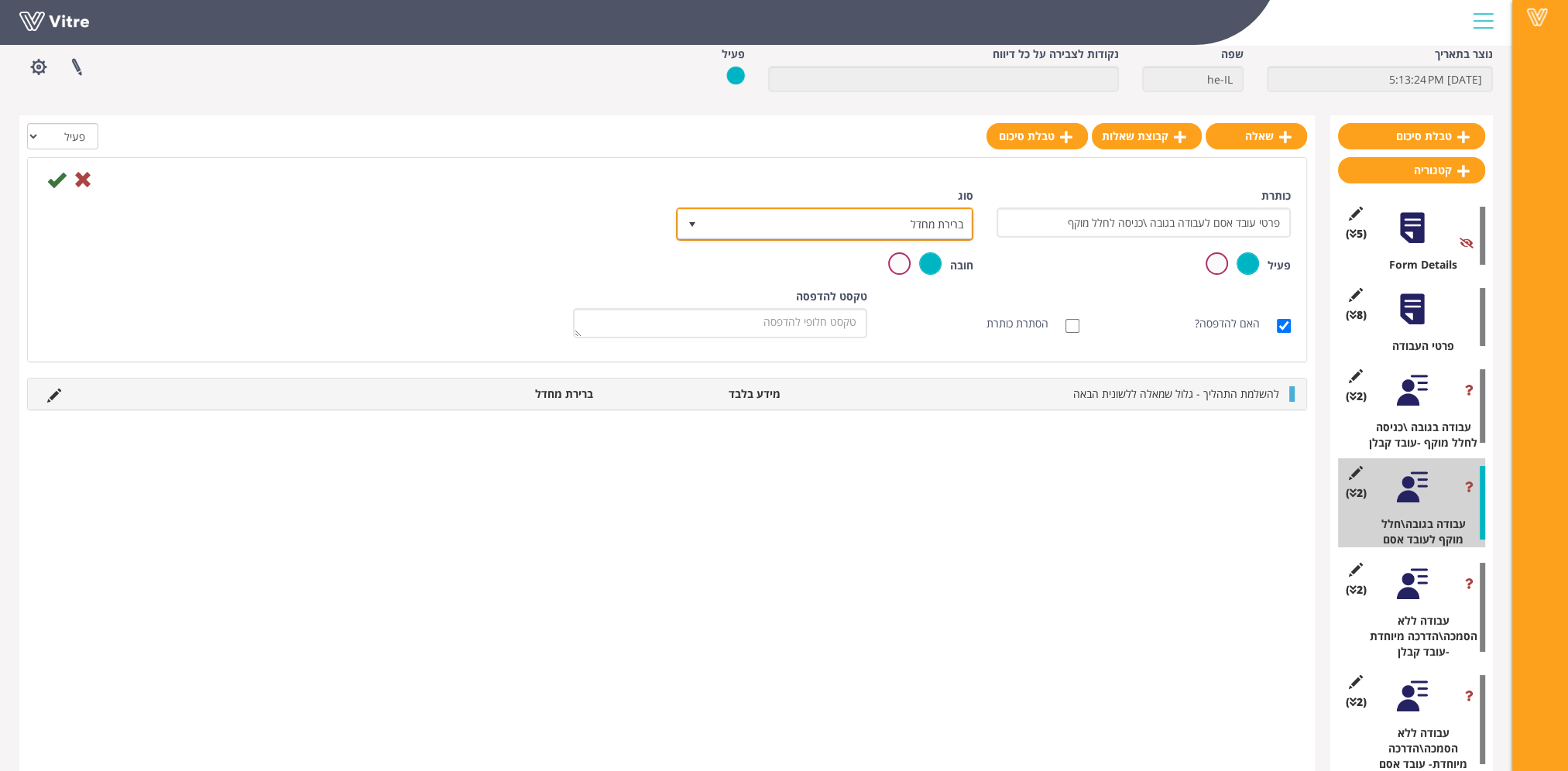
click at [827, 228] on span "ברירת מחדל" at bounding box center [838, 224] width 266 height 28
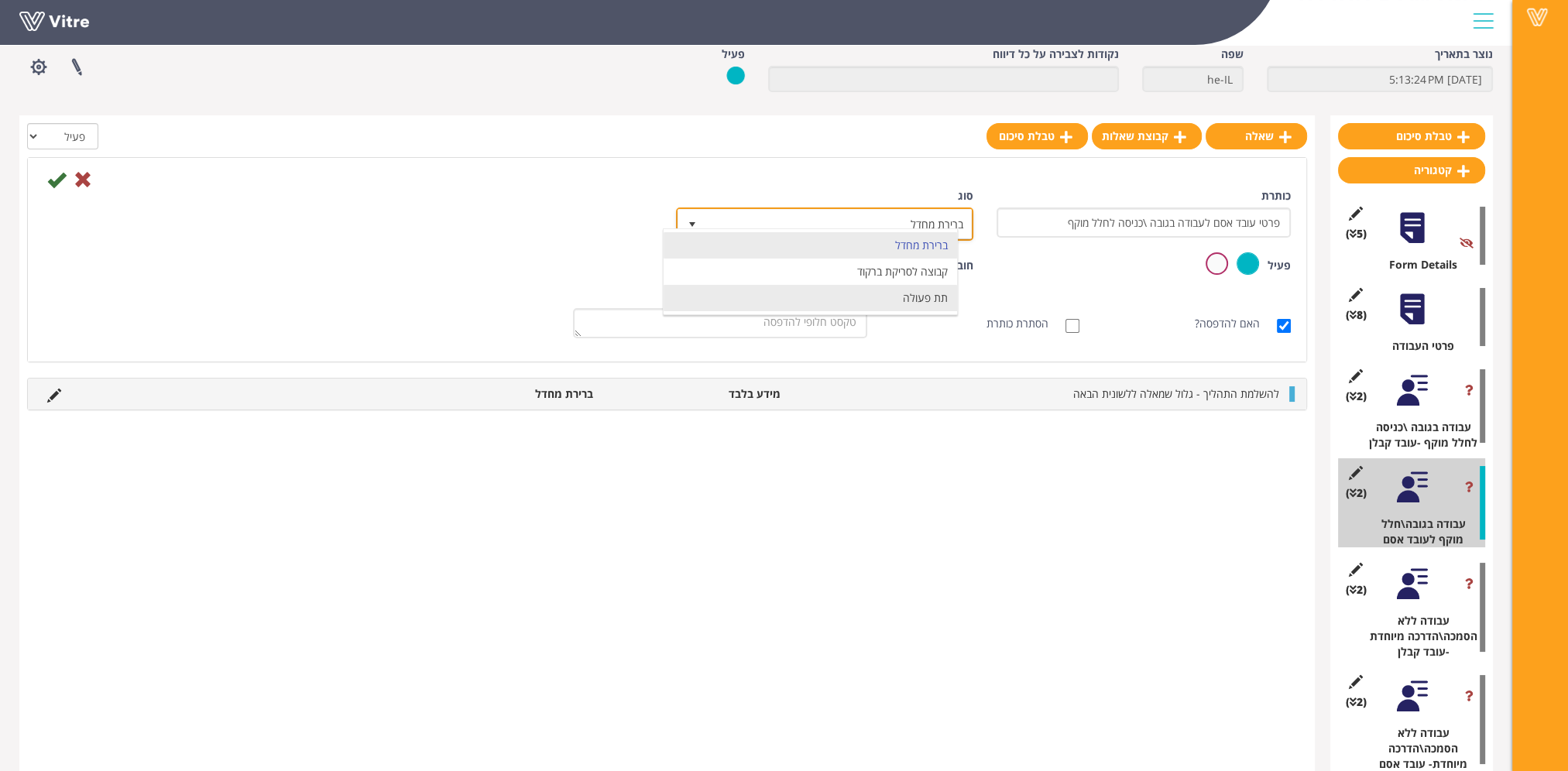
click at [830, 290] on li "תת פעולה" at bounding box center [810, 297] width 294 height 26
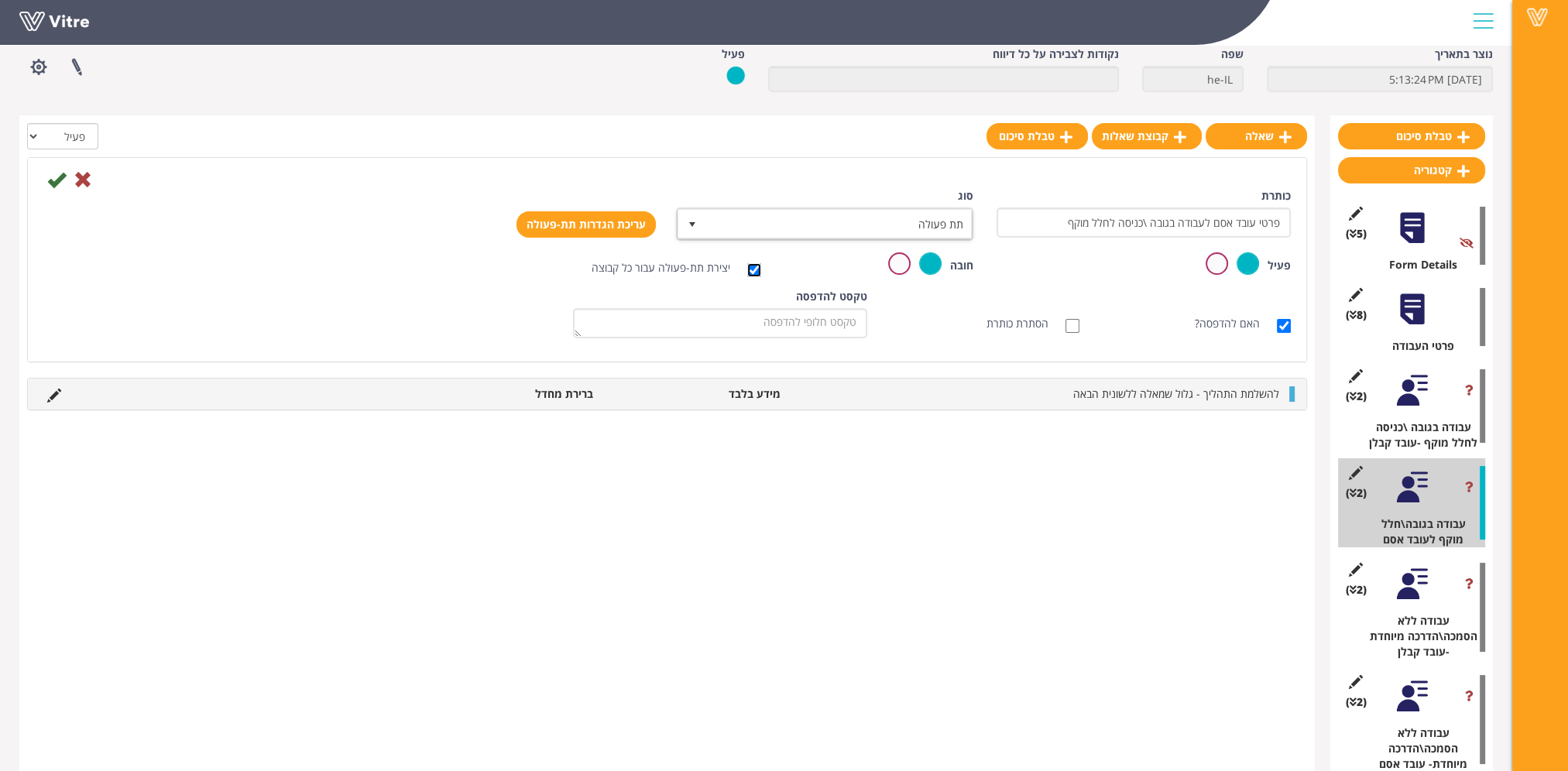
click at [754, 268] on input "יצירת תת-פעולה עבור כל קבוצה" at bounding box center [754, 270] width 14 height 14
checkbox input "false"
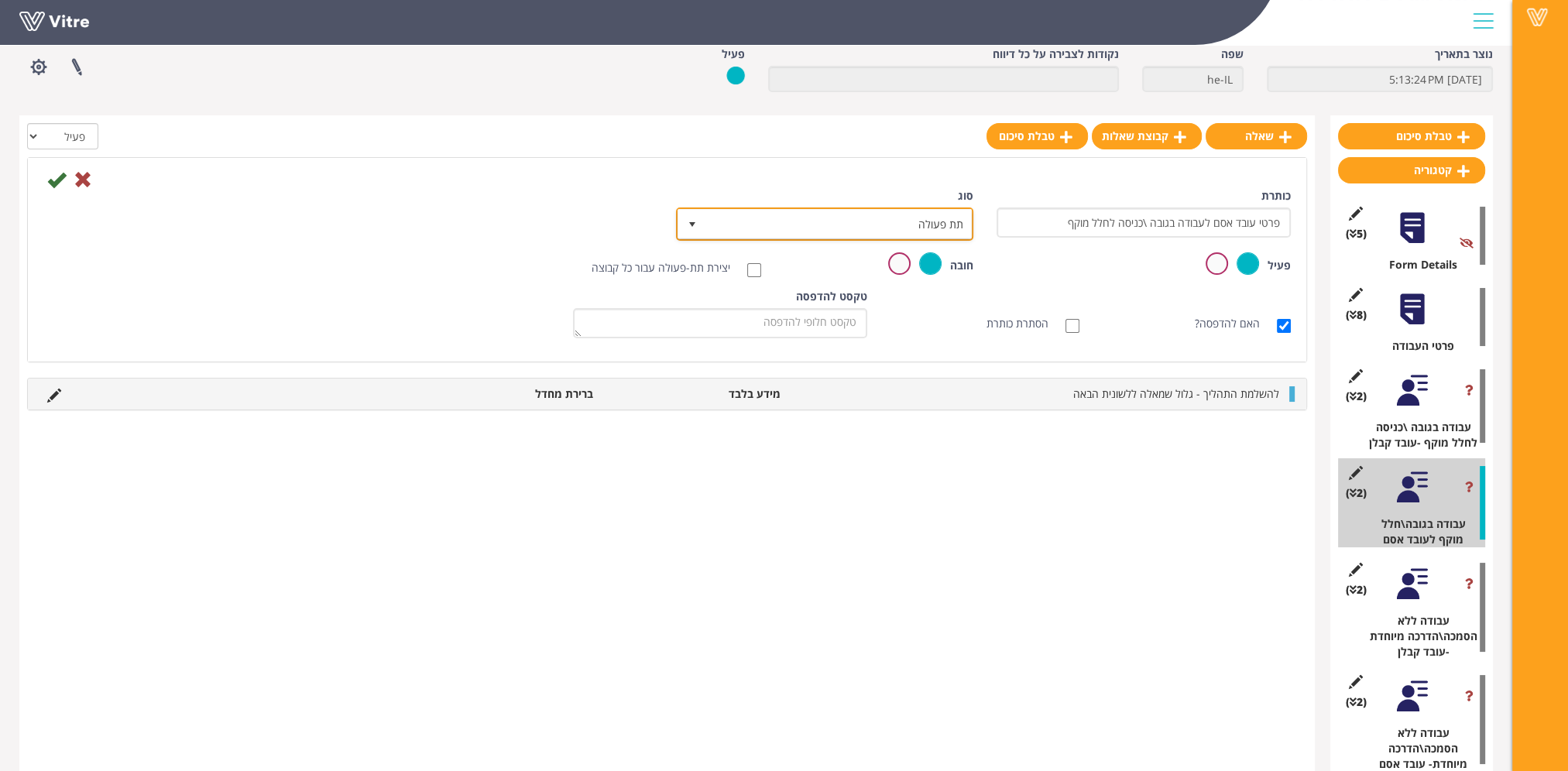
click at [795, 224] on span "תת פעולה" at bounding box center [838, 224] width 266 height 28
click at [388, 245] on div "כותרת פרטי עובד אסם לעבודה בגובה \כניסה לחלל מוקף סוג תת פעולה 4 קודים בחירה מש…" at bounding box center [667, 220] width 1271 height 65
click at [921, 223] on span "תת פעולה" at bounding box center [838, 224] width 266 height 28
click at [918, 222] on span "תת פעולה" at bounding box center [838, 224] width 266 height 28
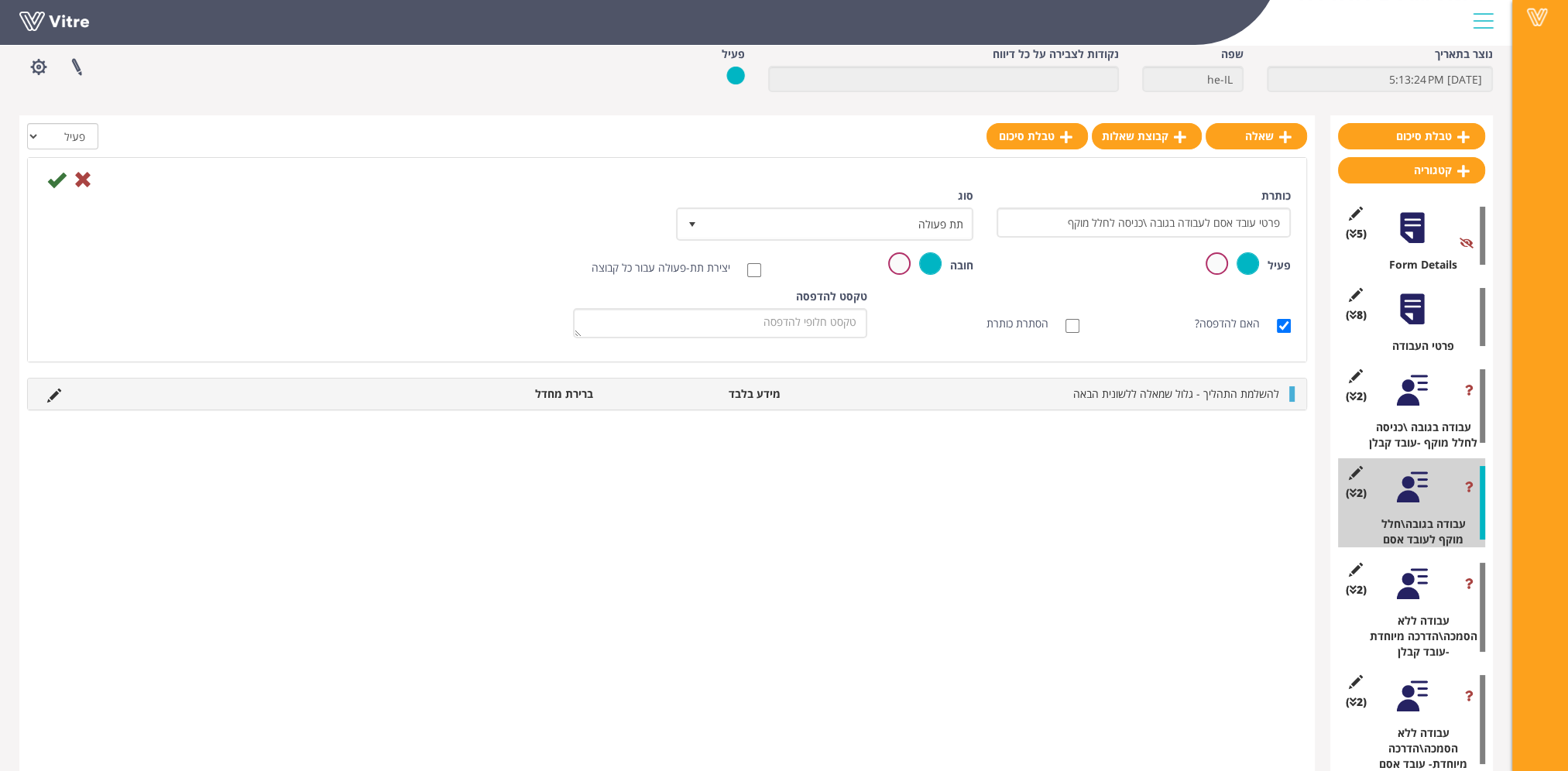
click at [1410, 389] on div at bounding box center [1412, 390] width 35 height 35
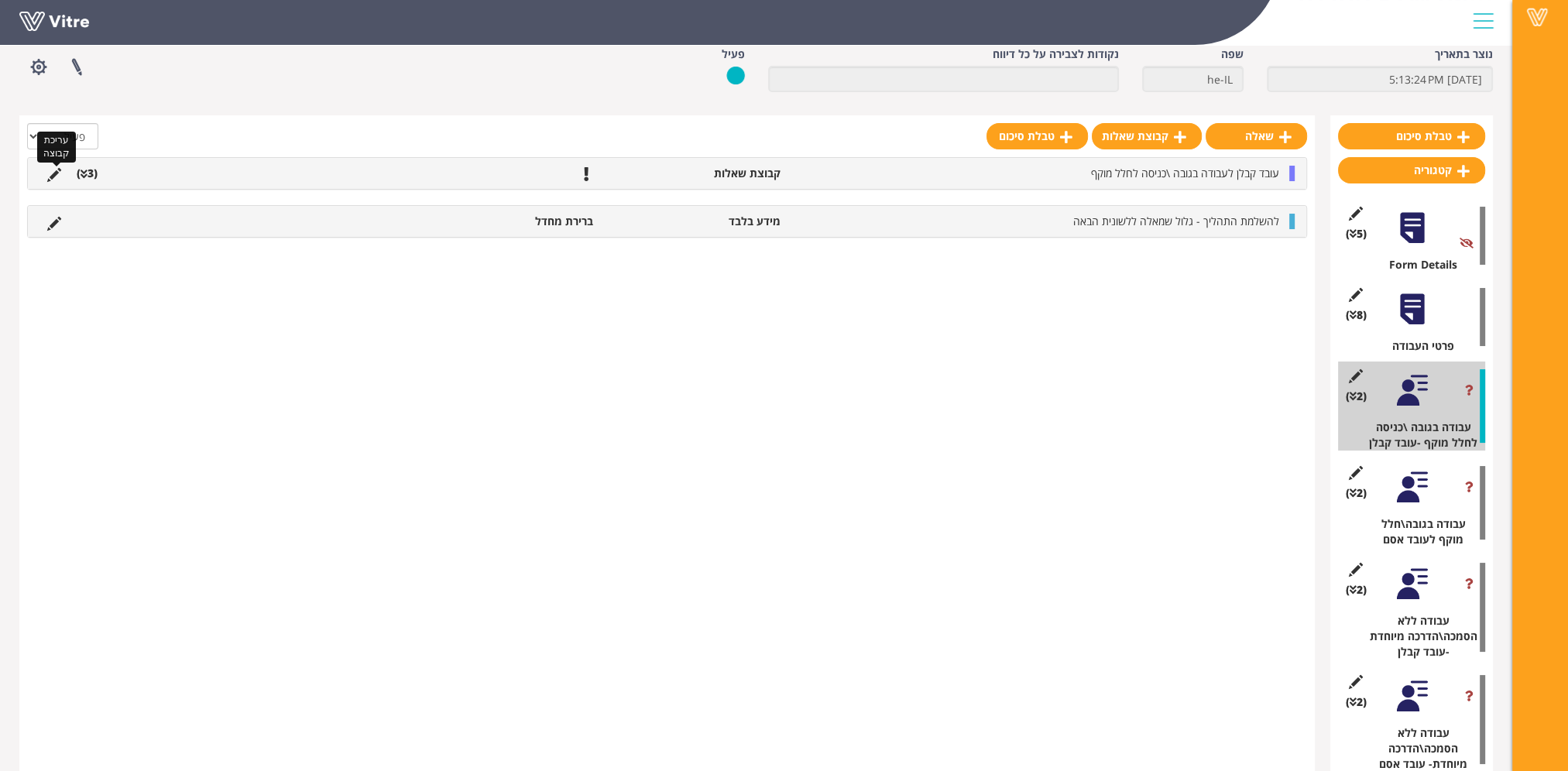
click at [52, 178] on icon at bounding box center [54, 175] width 14 height 14
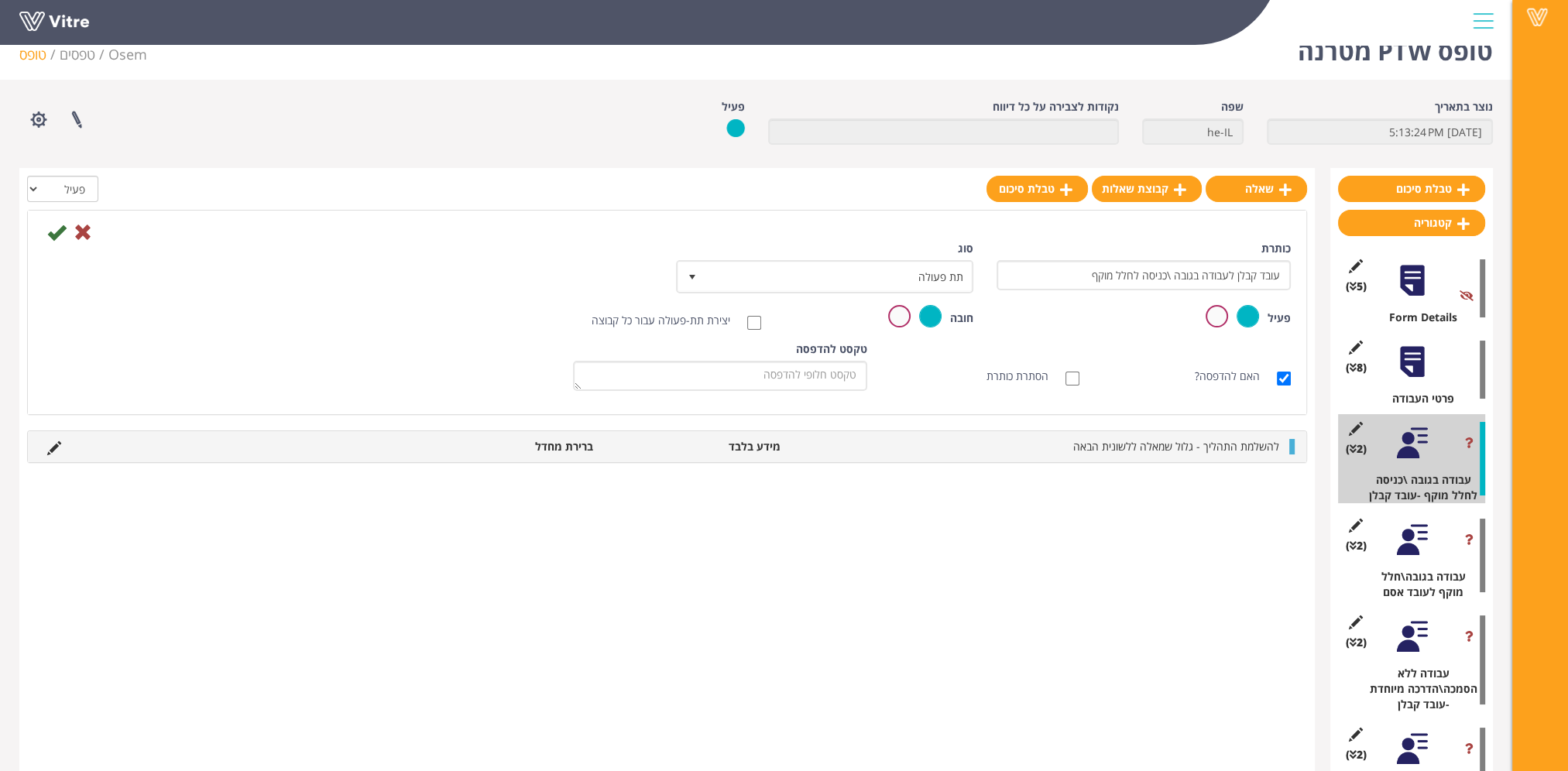
scroll to position [0, 0]
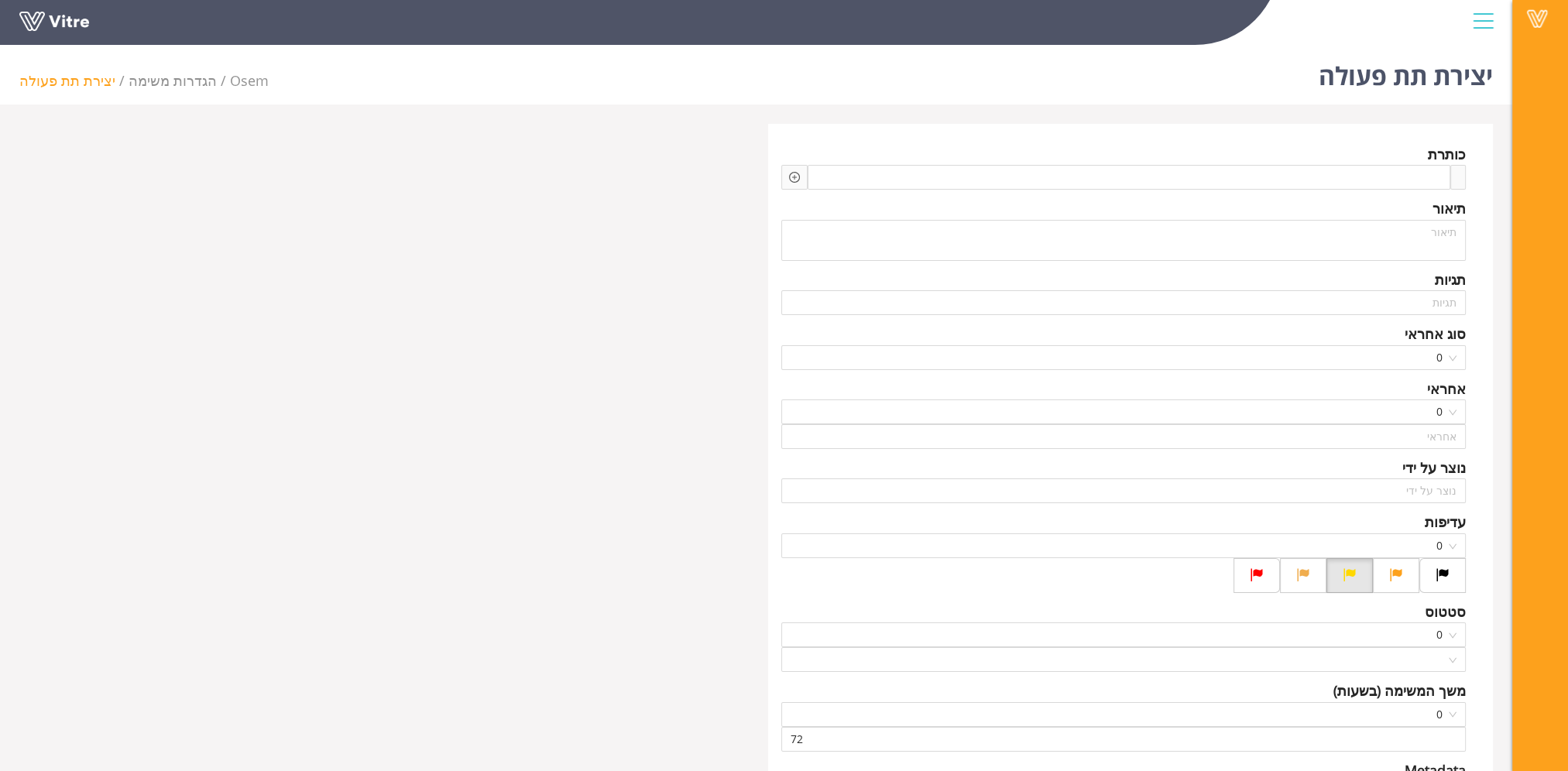
type input "[PERSON_NAME]"
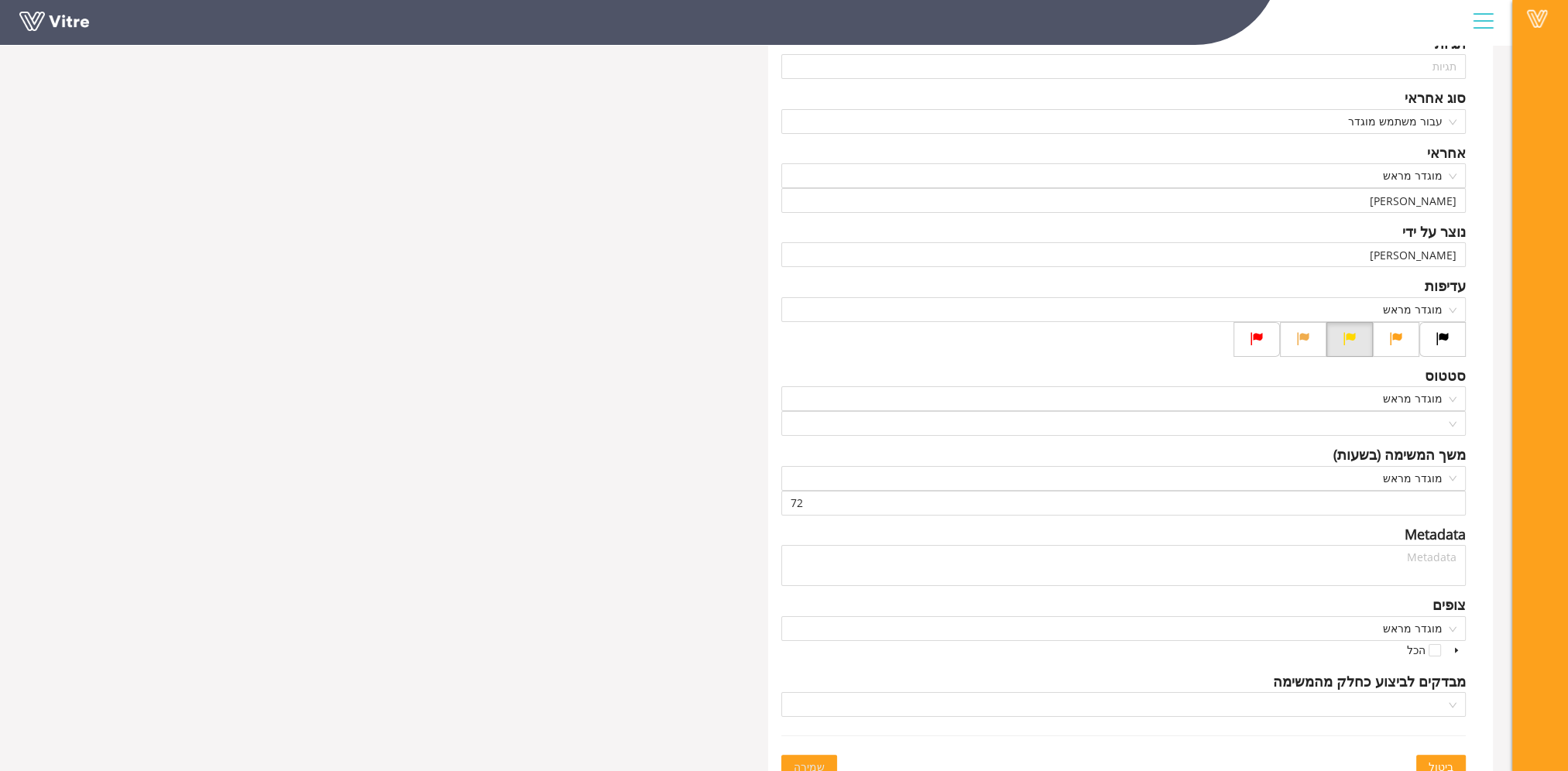
scroll to position [253, 0]
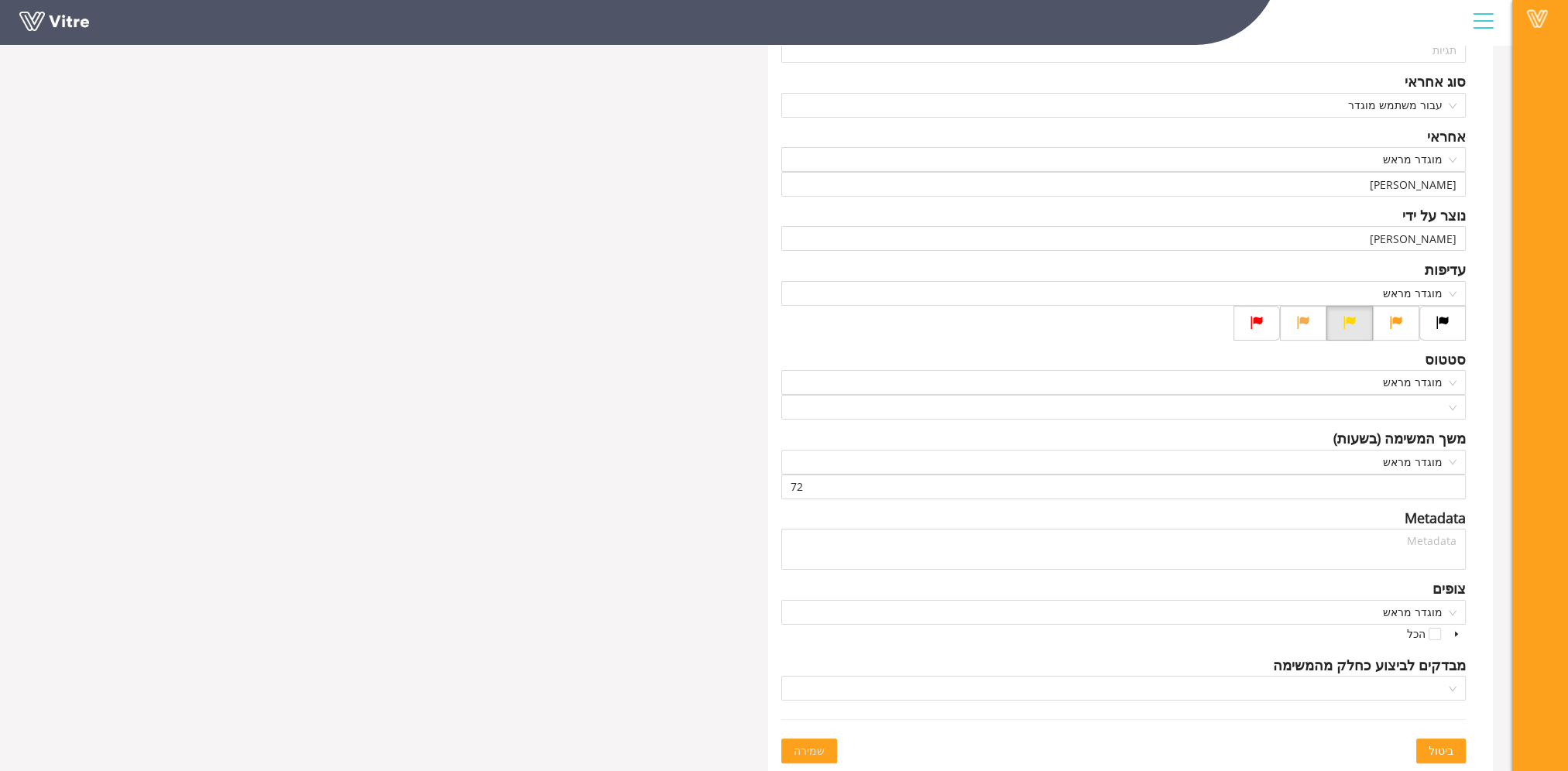
click at [1458, 750] on button "ביטול" at bounding box center [1441, 750] width 50 height 25
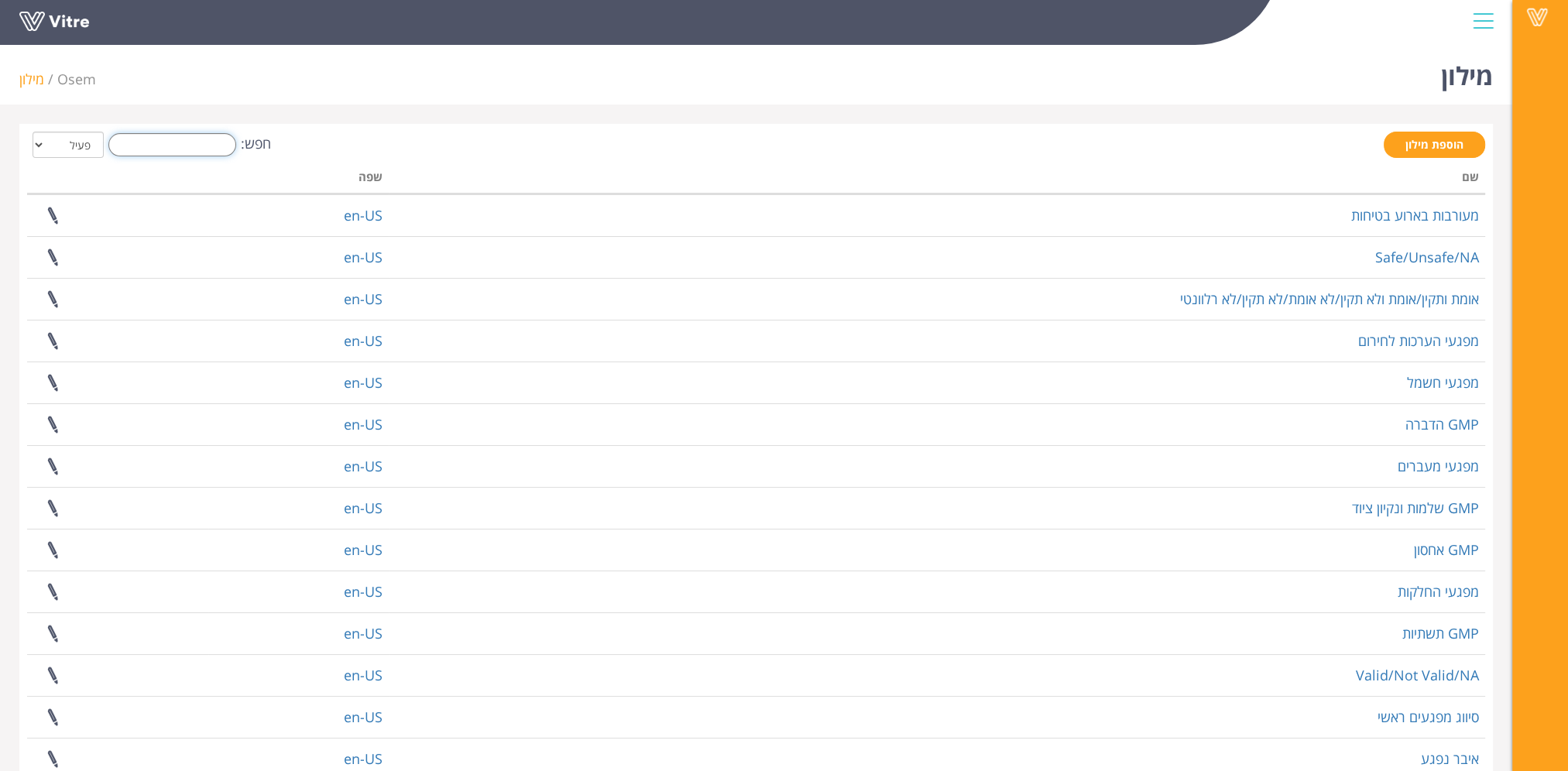
click at [177, 147] on input "חפש:" at bounding box center [172, 145] width 128 height 24
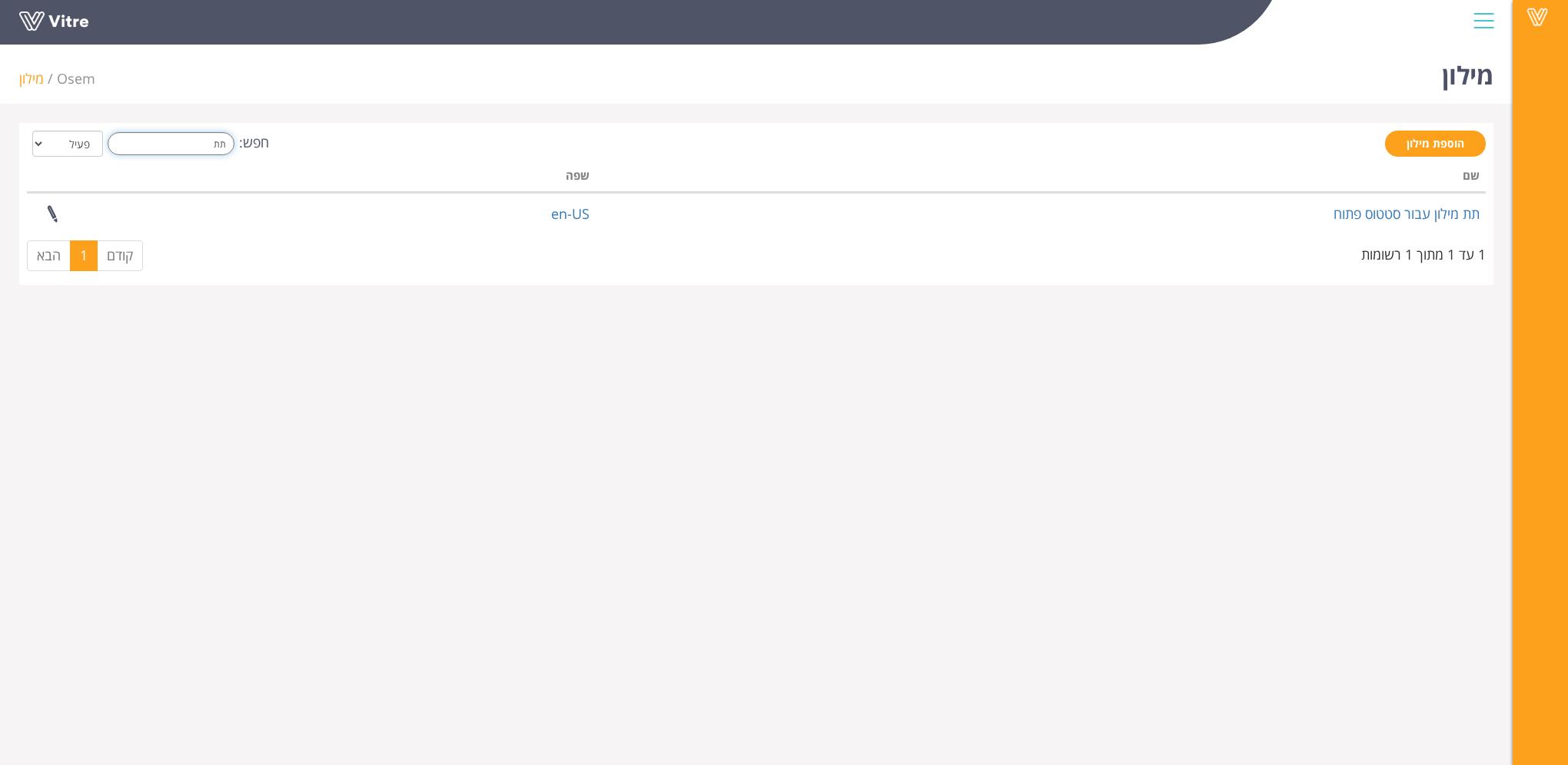
type input "ת"
type input "מטרנה"
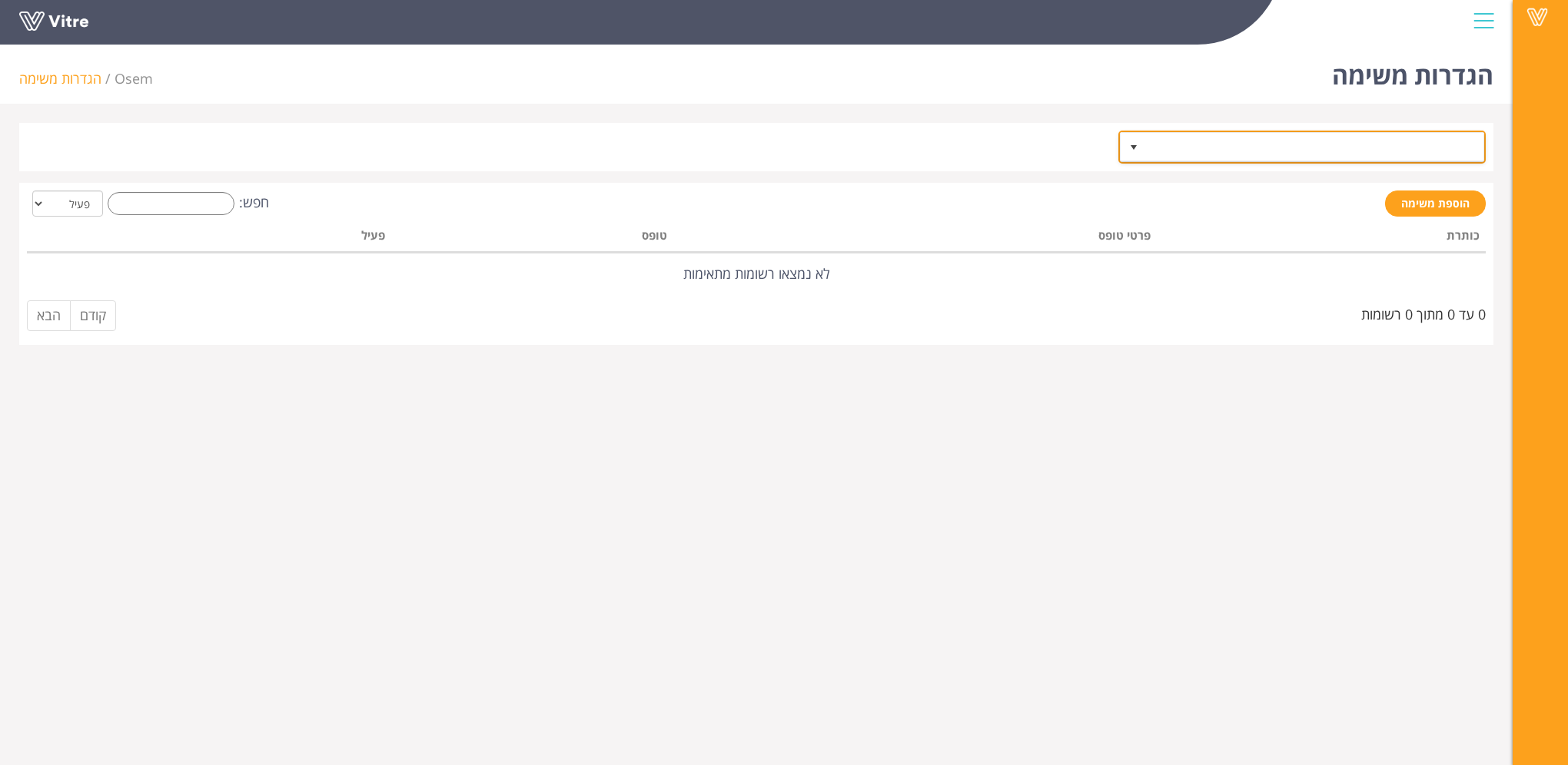
click at [1134, 149] on span "select" at bounding box center [1134, 148] width 13 height 13
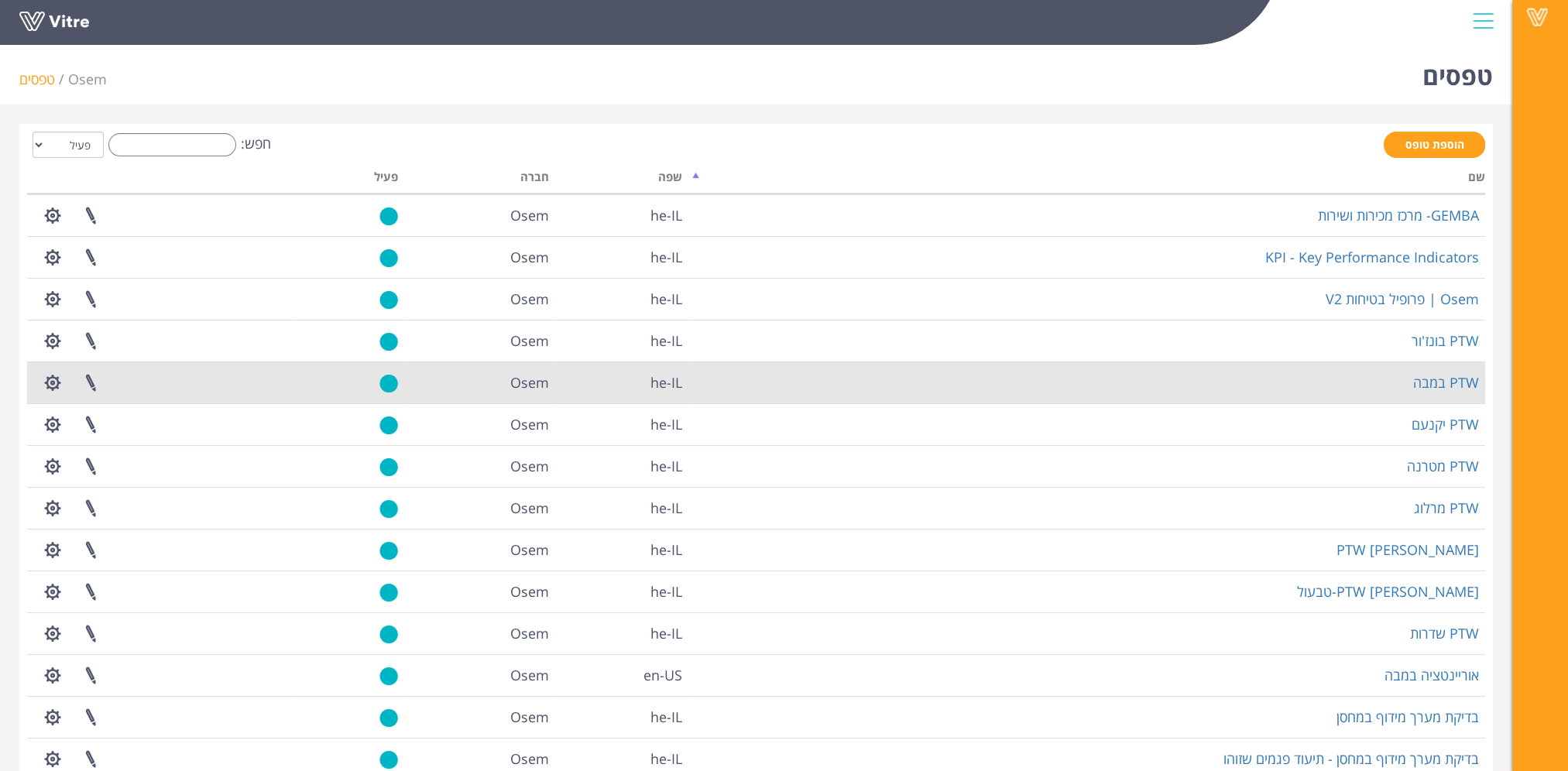
scroll to position [120, 0]
